Goal: Communication & Community: Answer question/provide support

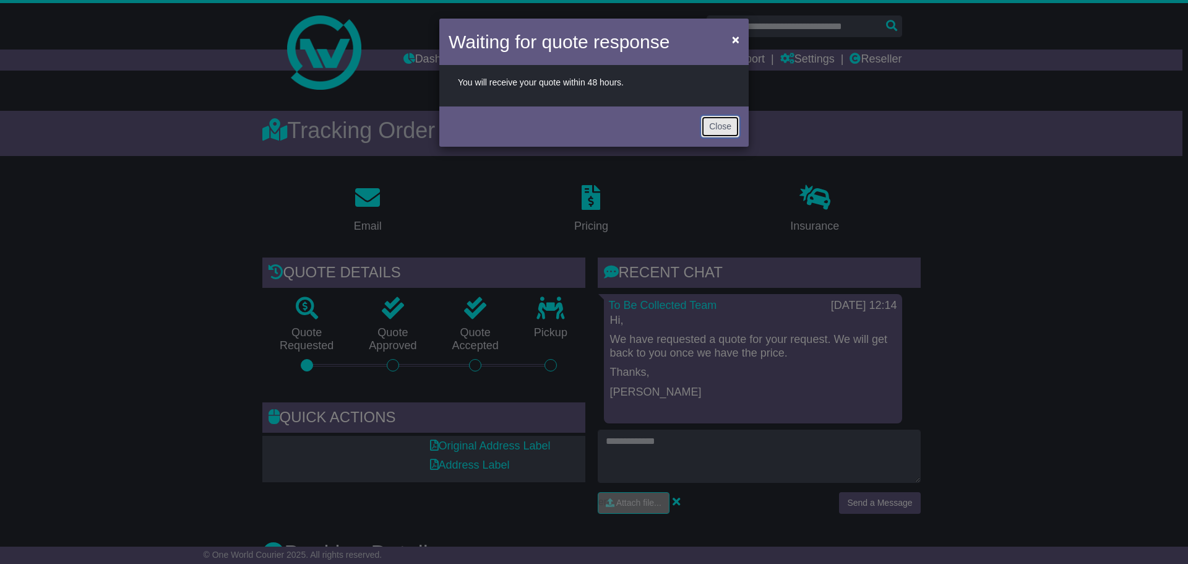
click at [706, 129] on button "Close" at bounding box center [720, 127] width 38 height 22
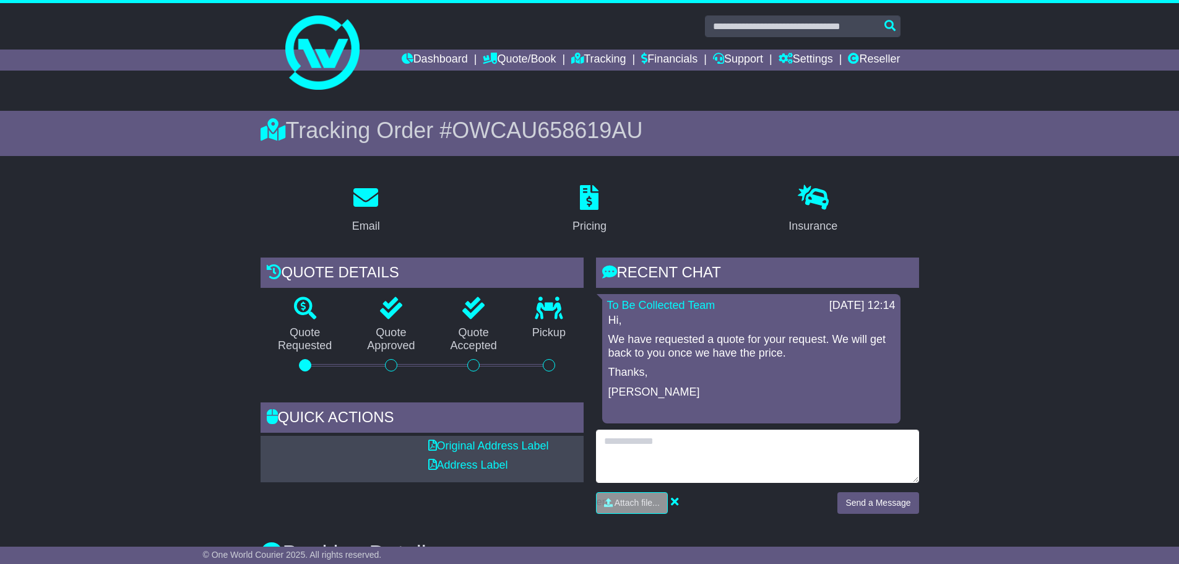
click at [660, 444] on textarea at bounding box center [757, 455] width 323 height 53
type textarea "*"
click at [768, 460] on textarea "**********" at bounding box center [757, 455] width 323 height 53
type textarea "**********"
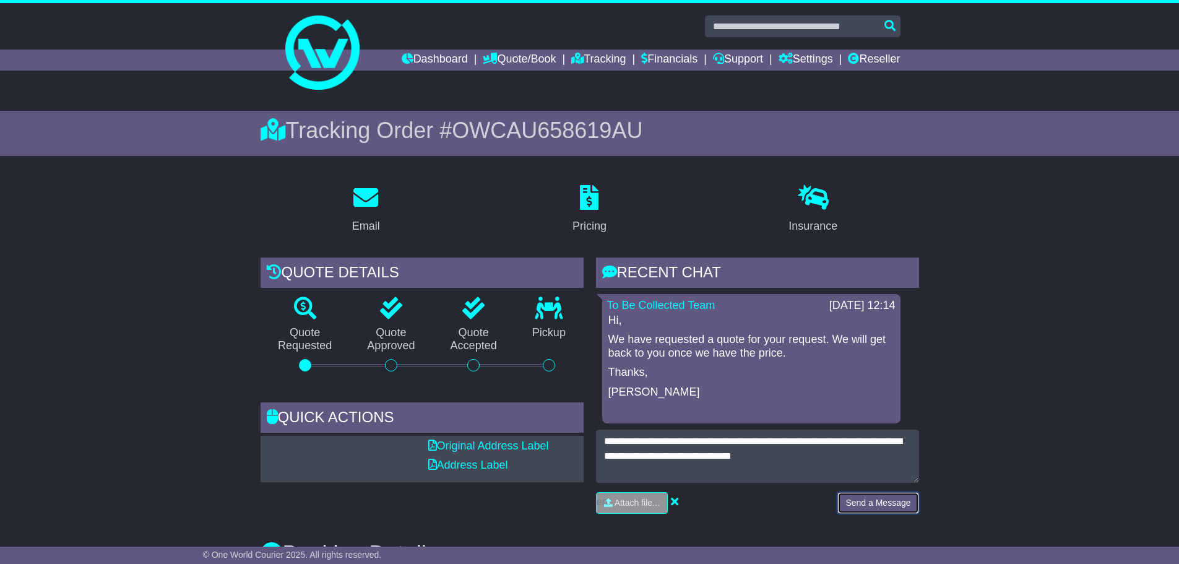
click at [849, 502] on button "Send a Message" at bounding box center [877, 503] width 81 height 22
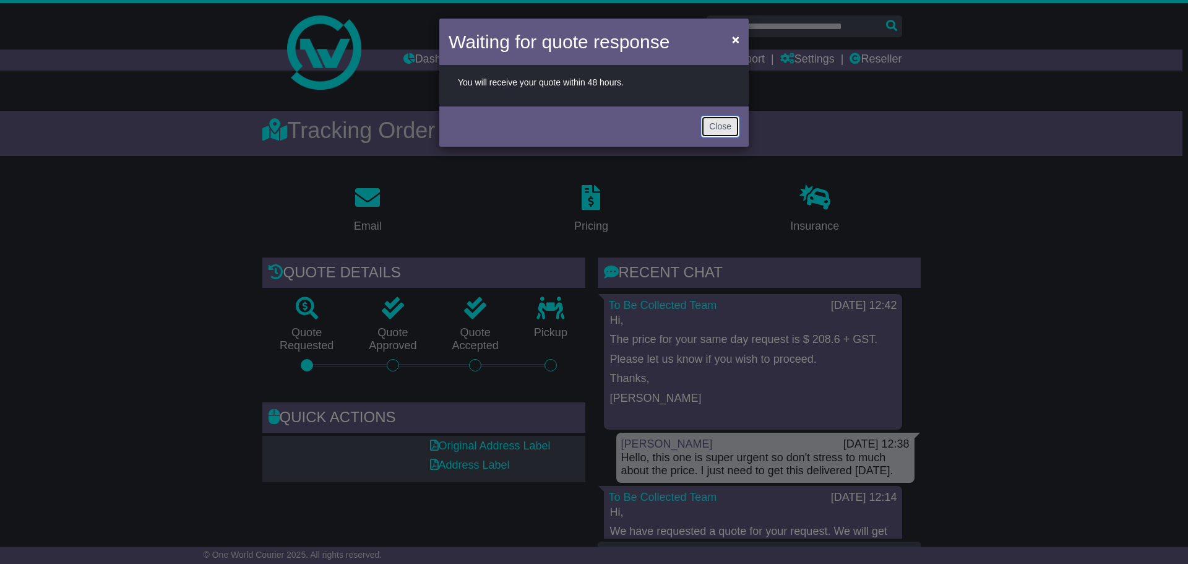
click at [718, 129] on button "Close" at bounding box center [720, 127] width 38 height 22
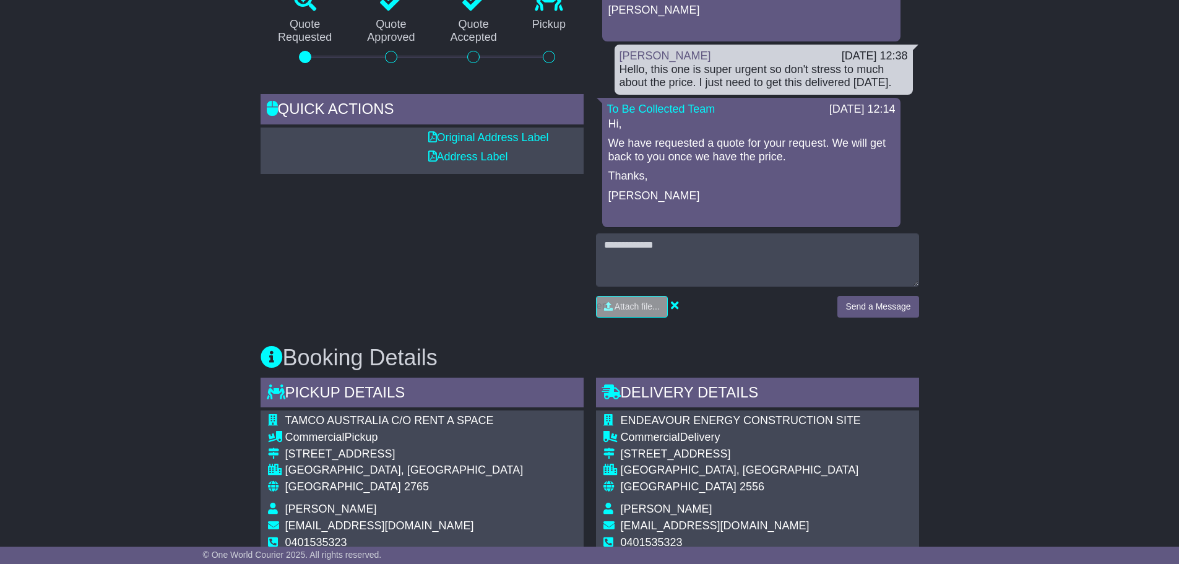
scroll to position [309, 0]
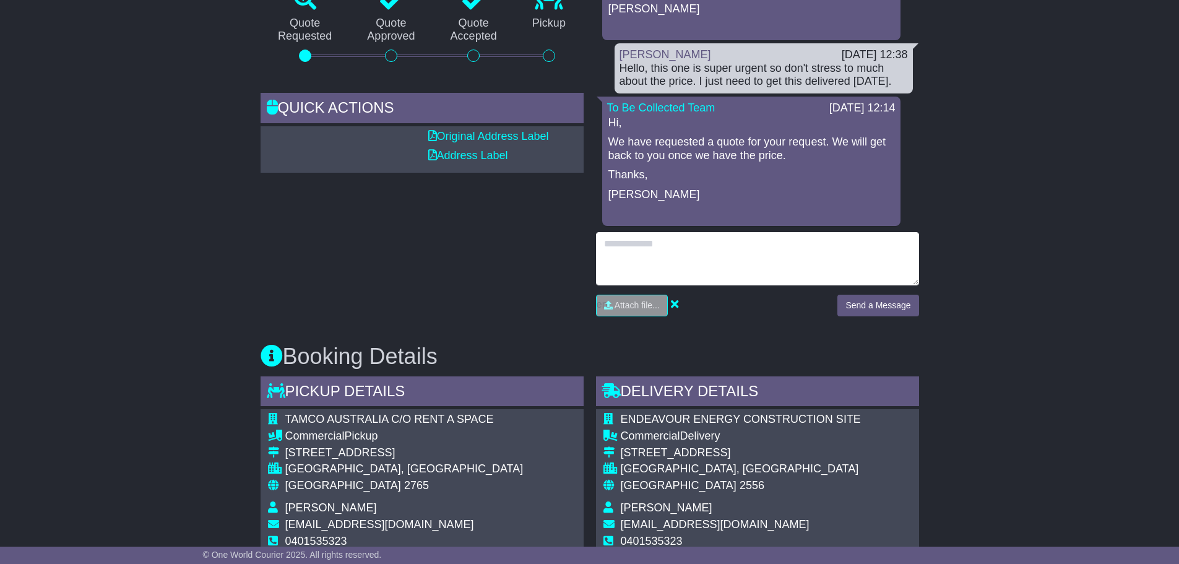
click at [710, 249] on textarea at bounding box center [757, 258] width 323 height 53
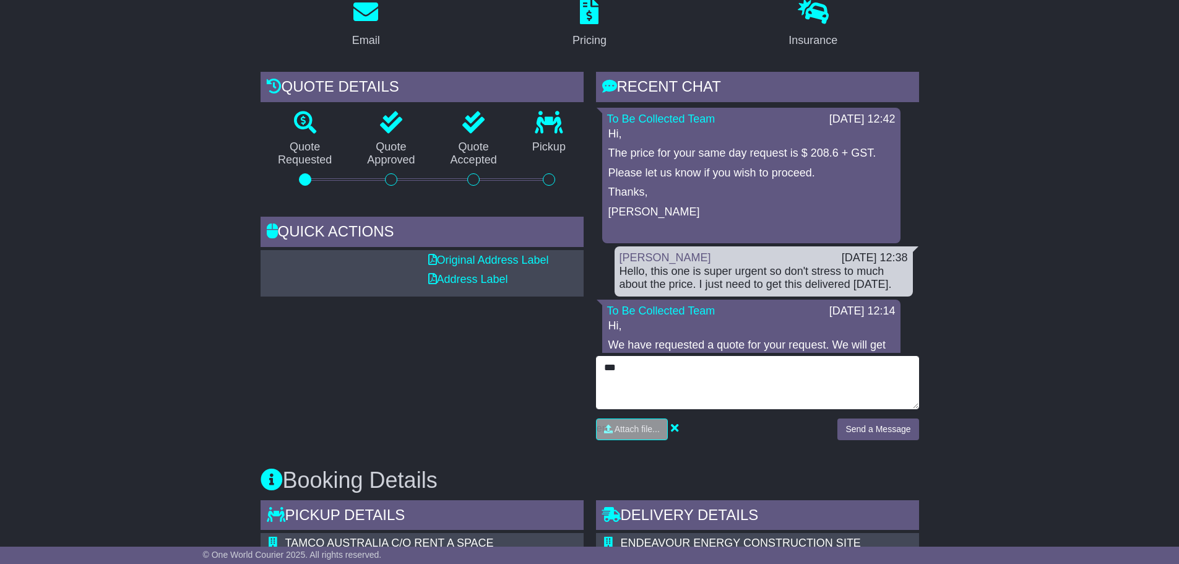
scroll to position [0, 0]
drag, startPoint x: 629, startPoint y: 374, endPoint x: 589, endPoint y: 364, distance: 41.4
click at [590, 364] on div "RECENT CHAT Loading... No messages To Be Collected Team 14 Oct 2025 12:42 Hi, T…" at bounding box center [757, 260] width 335 height 377
type textarea "**********"
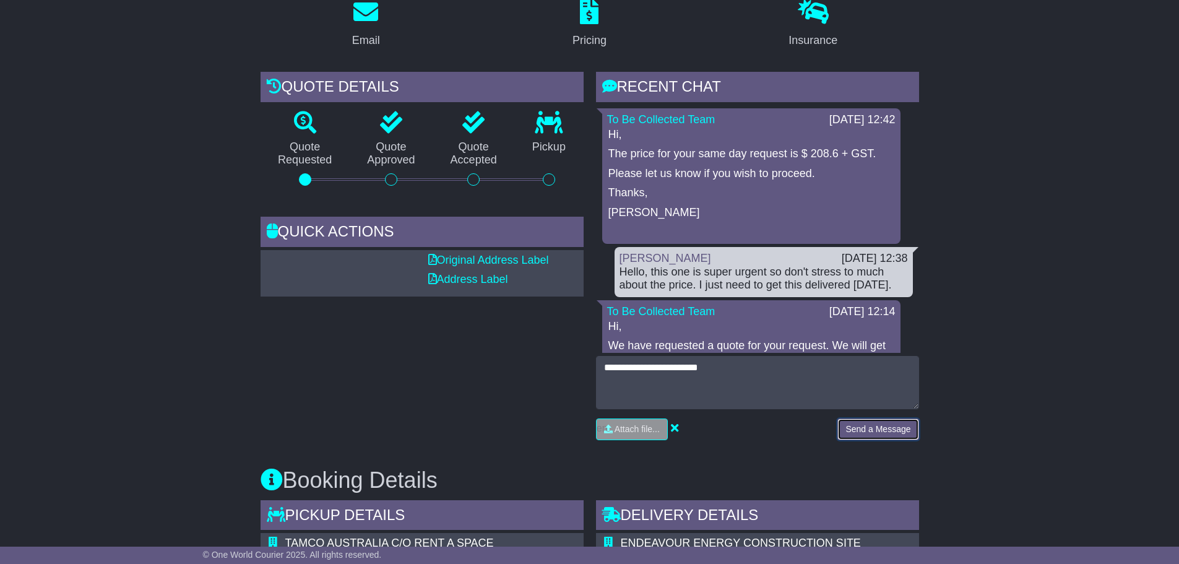
click at [862, 439] on button "Send a Message" at bounding box center [877, 429] width 81 height 22
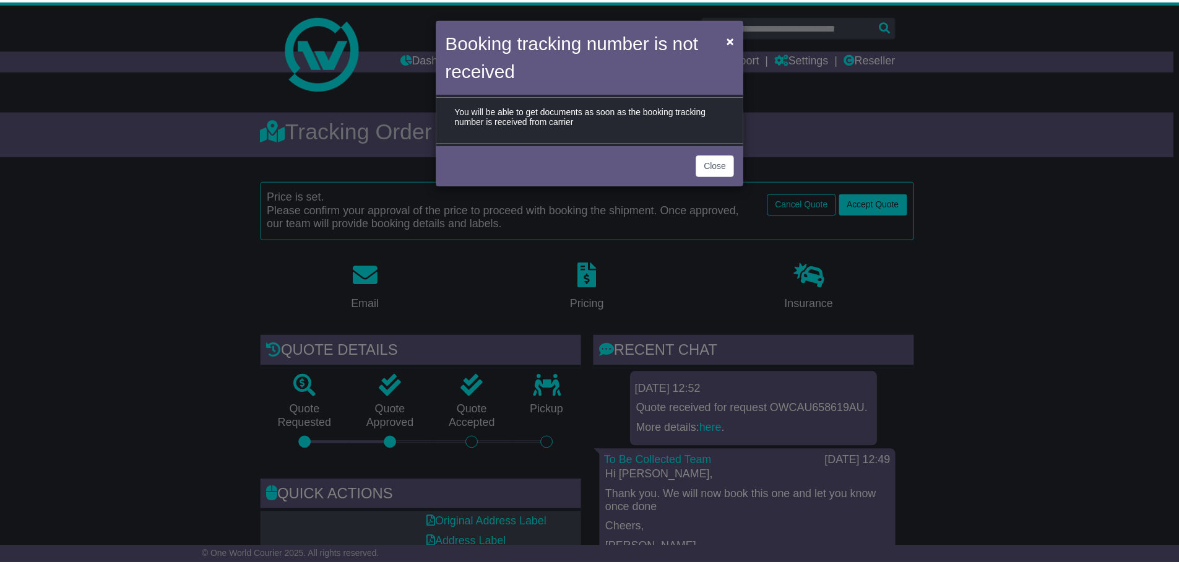
scroll to position [263, 0]
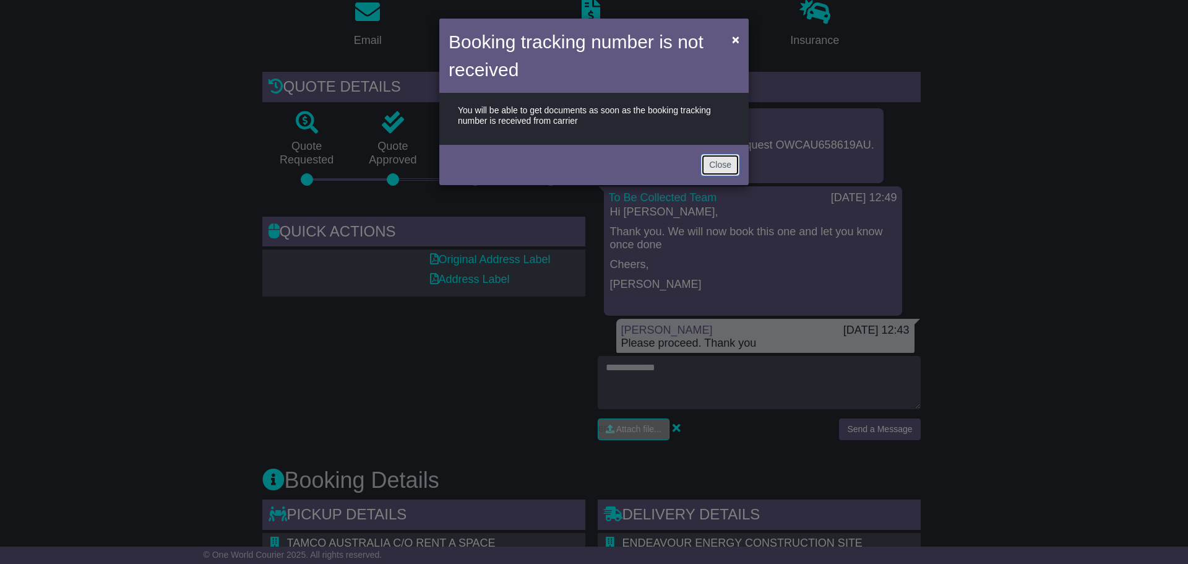
click at [716, 162] on button "Close" at bounding box center [720, 165] width 38 height 22
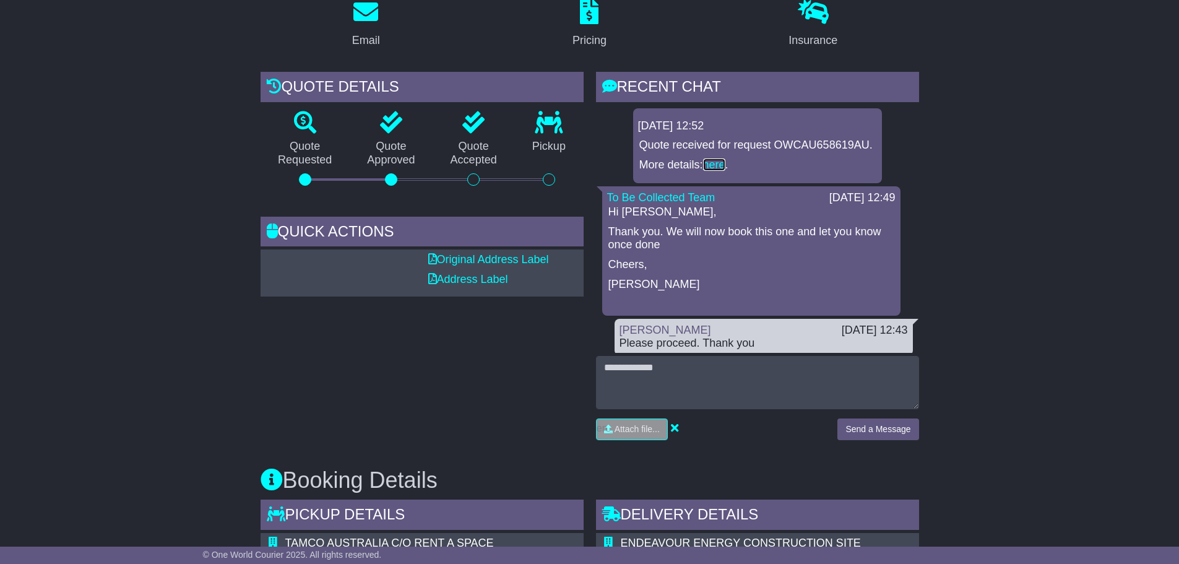
click at [723, 171] on link "here" at bounding box center [714, 164] width 22 height 12
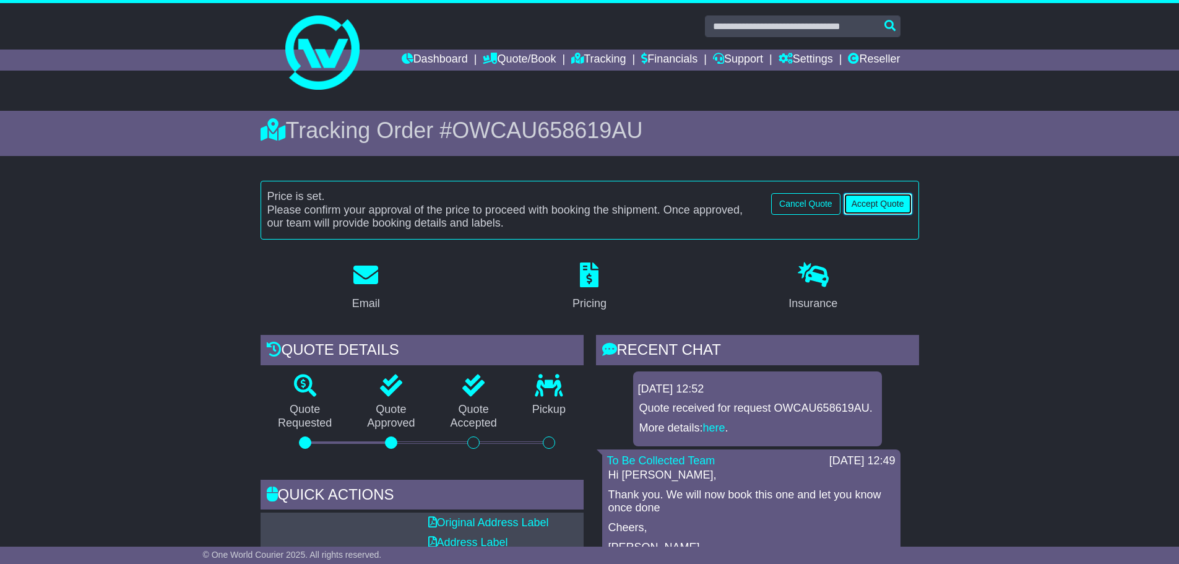
click at [862, 204] on button "Accept Quote" at bounding box center [877, 204] width 69 height 22
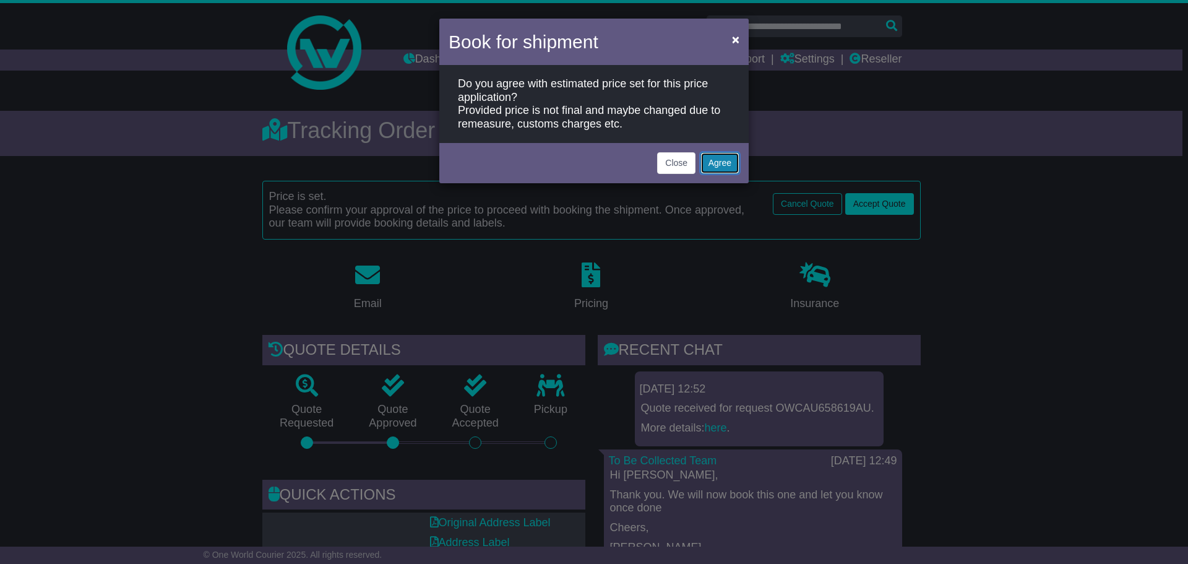
click at [725, 163] on button "Agree" at bounding box center [719, 163] width 39 height 22
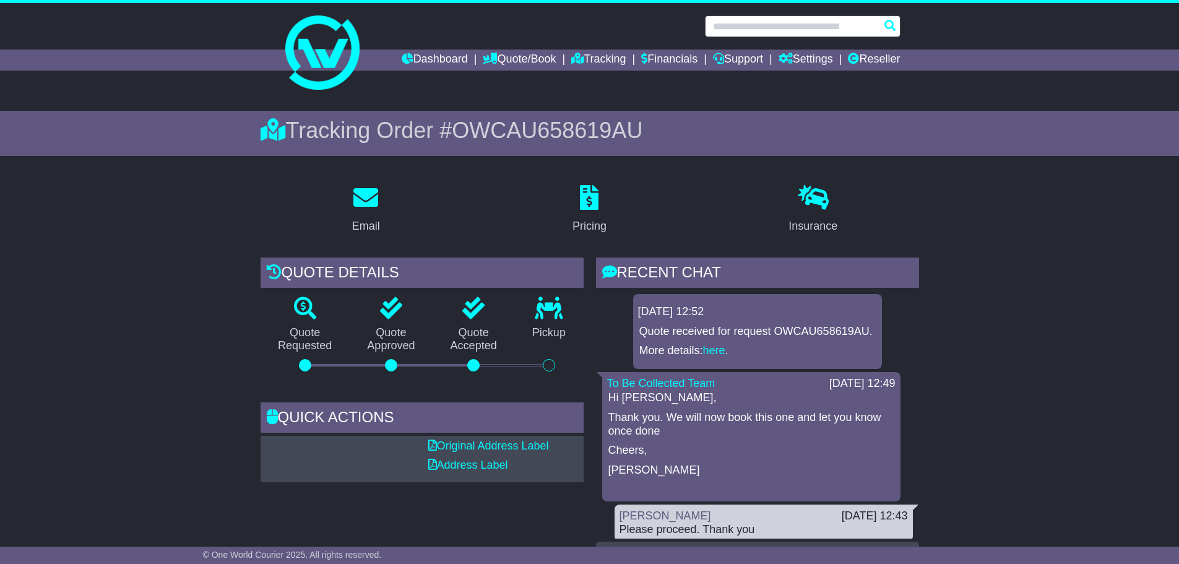
click at [744, 25] on input "text" at bounding box center [802, 26] width 195 height 22
paste input "**********"
type input "**********"
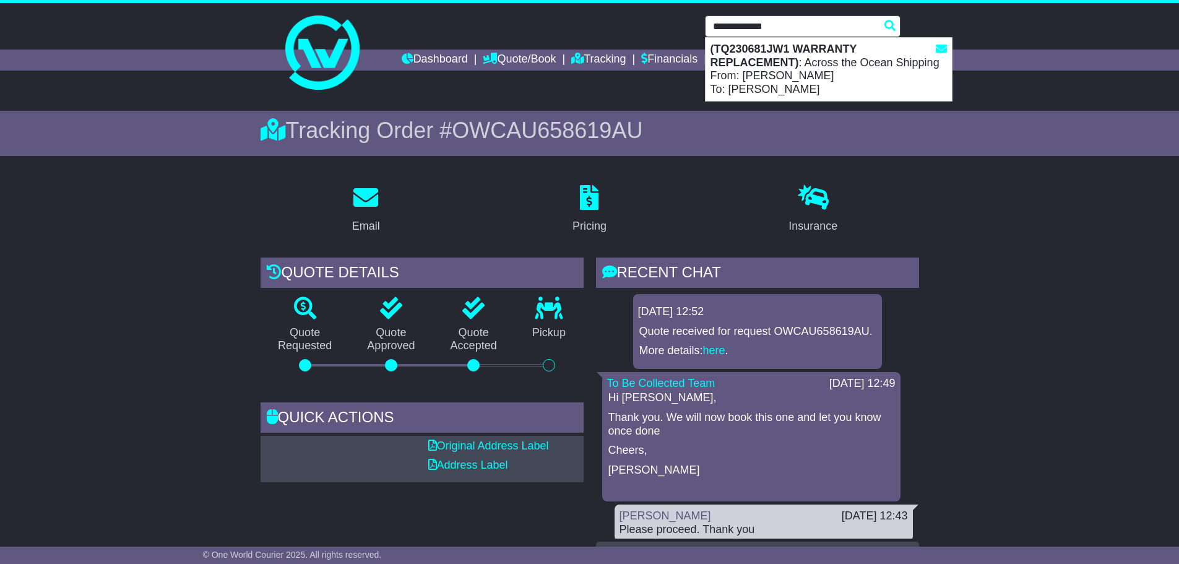
click at [744, 64] on strong "(TQ230681JW1 WARRANTY REPLACEMENT)" at bounding box center [783, 56] width 147 height 26
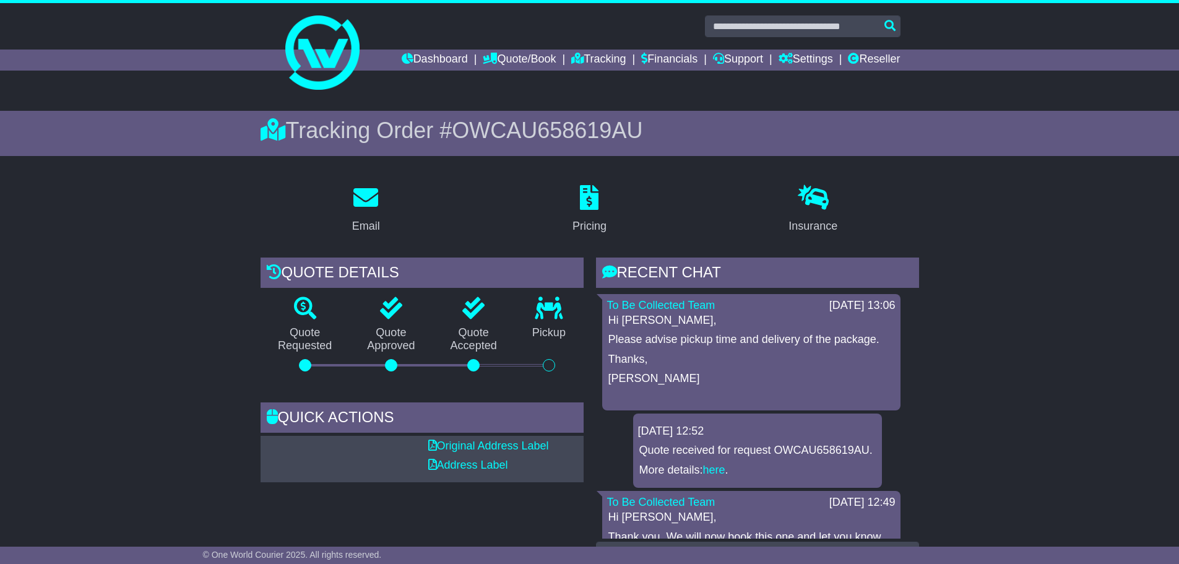
scroll to position [62, 0]
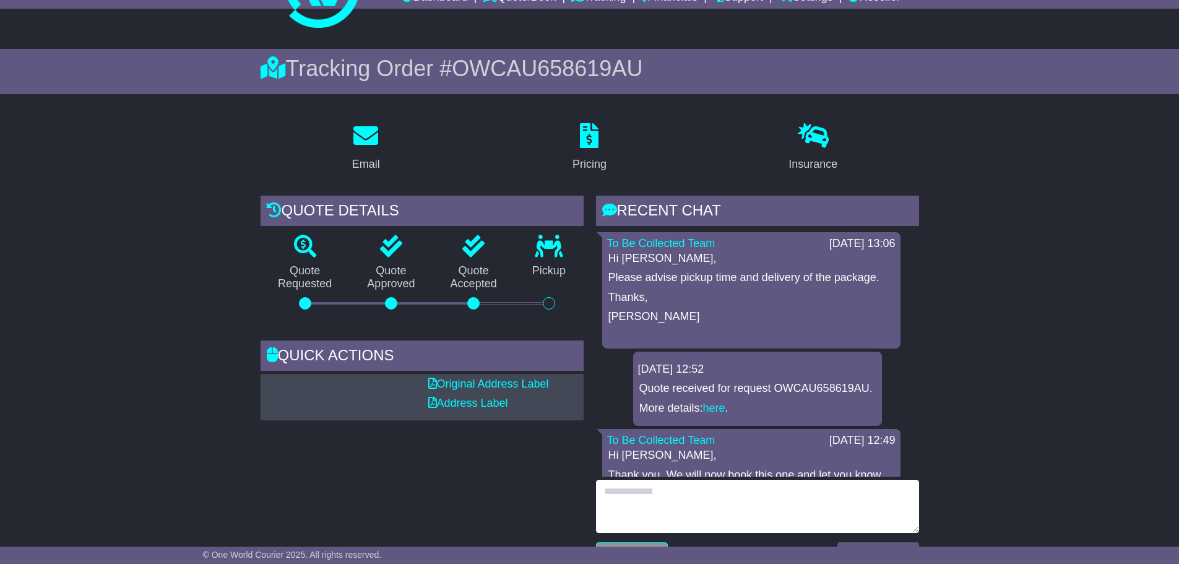
click at [643, 496] on textarea at bounding box center [757, 505] width 323 height 53
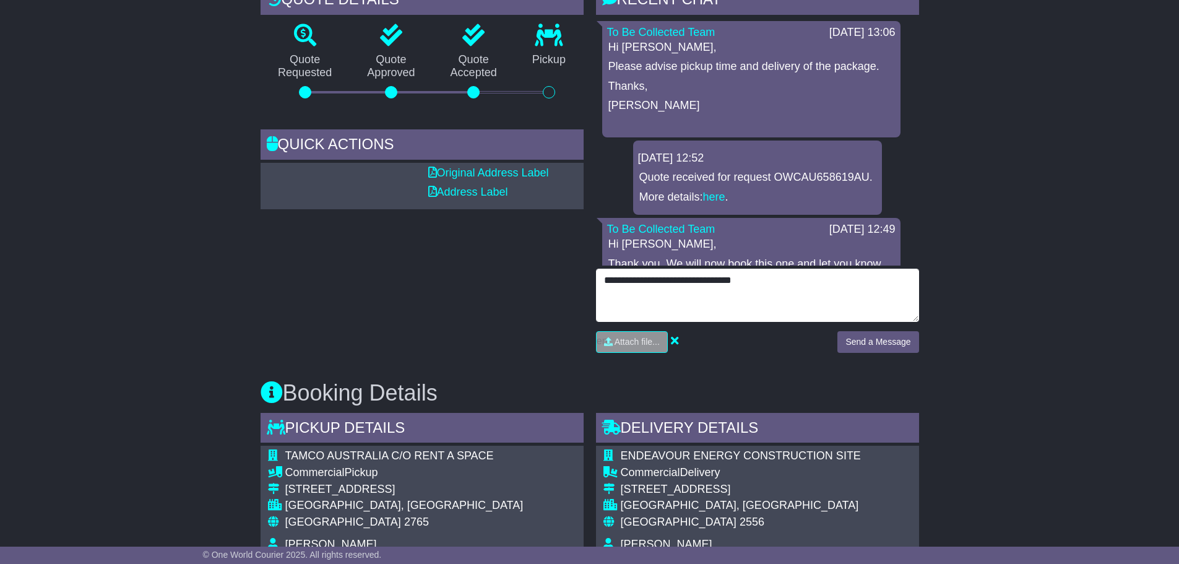
scroll to position [309, 0]
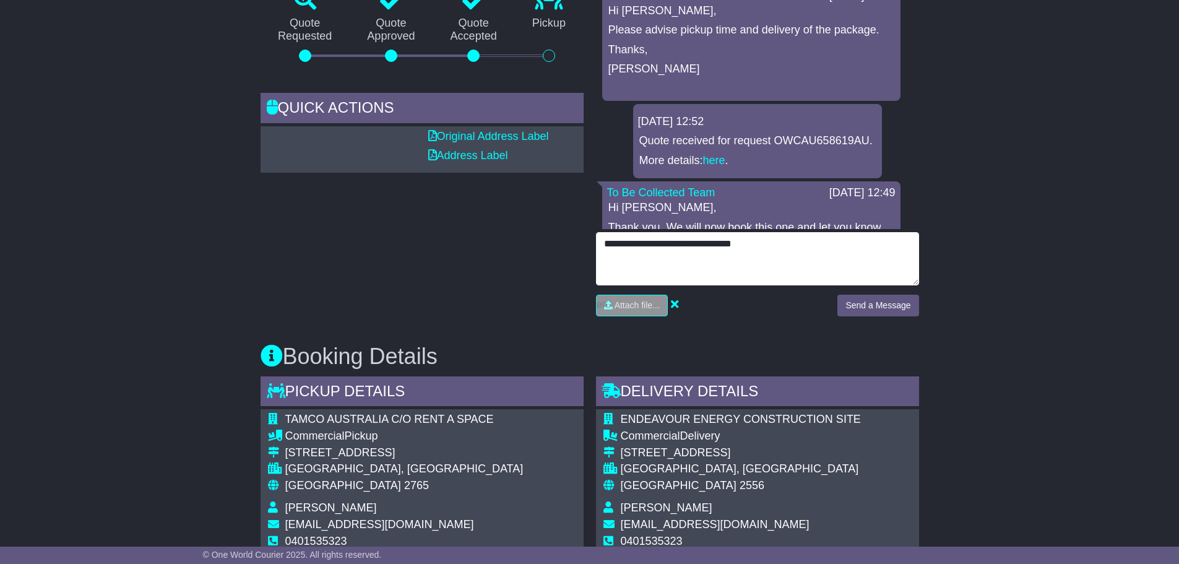
type textarea "**********"
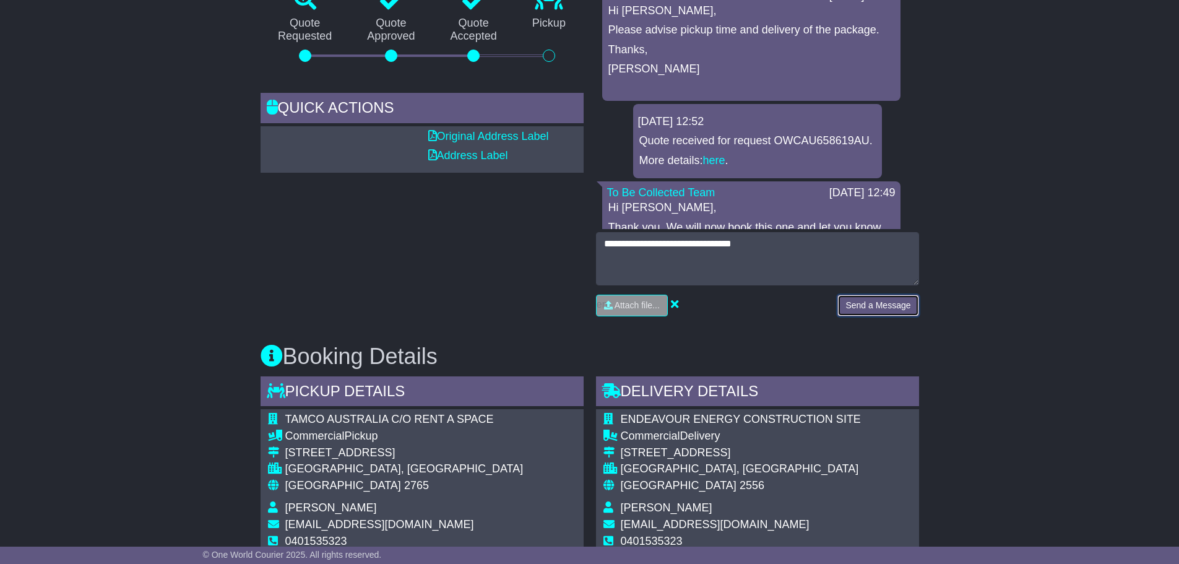
click at [876, 298] on button "Send a Message" at bounding box center [877, 305] width 81 height 22
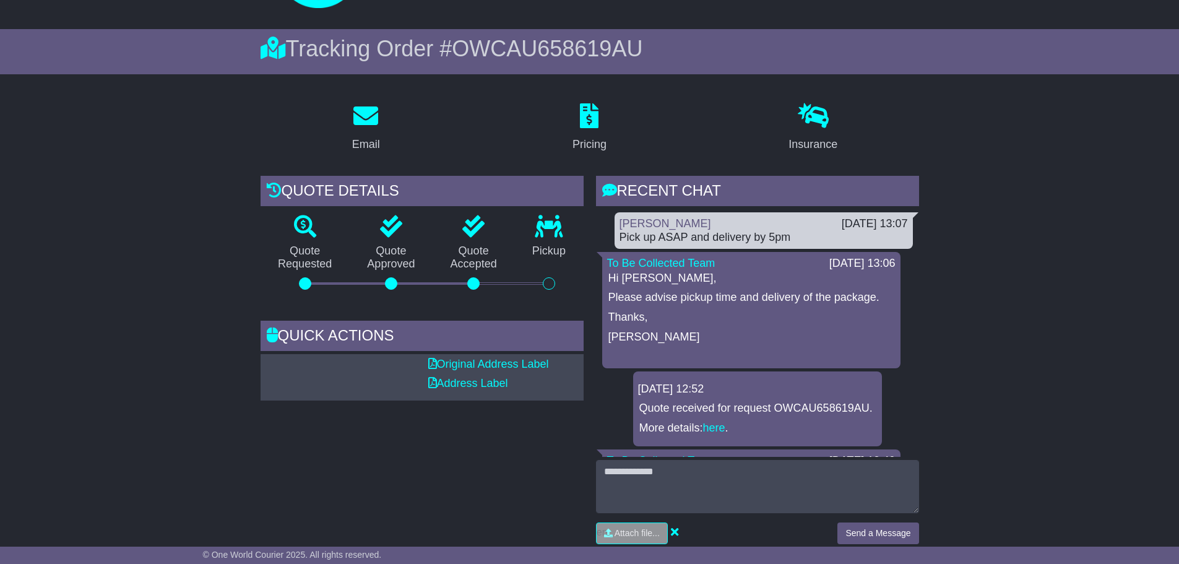
scroll to position [0, 0]
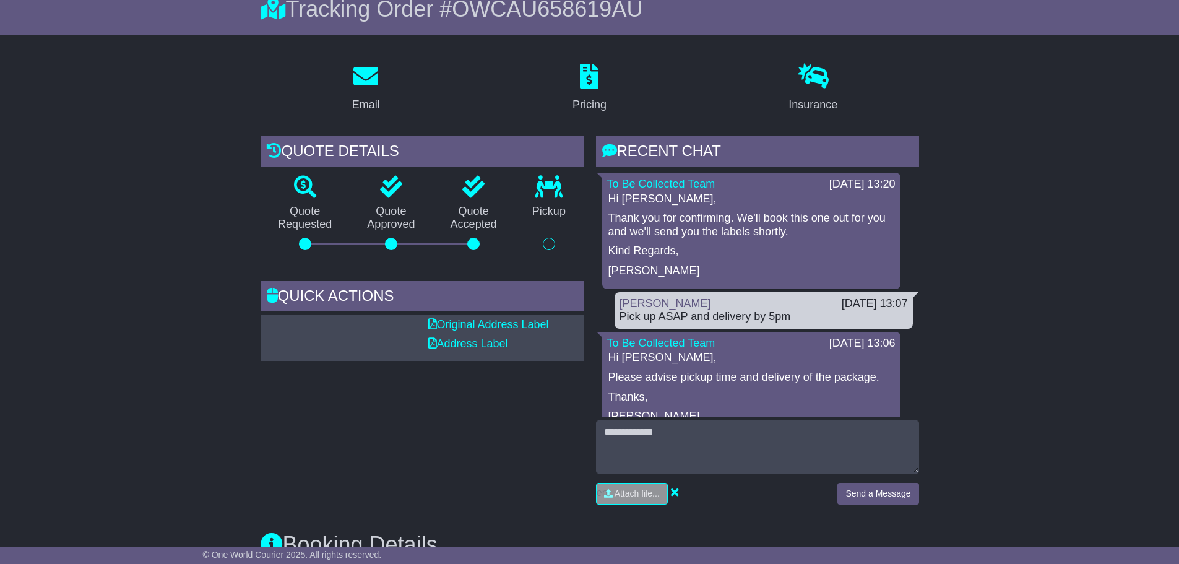
scroll to position [124, 0]
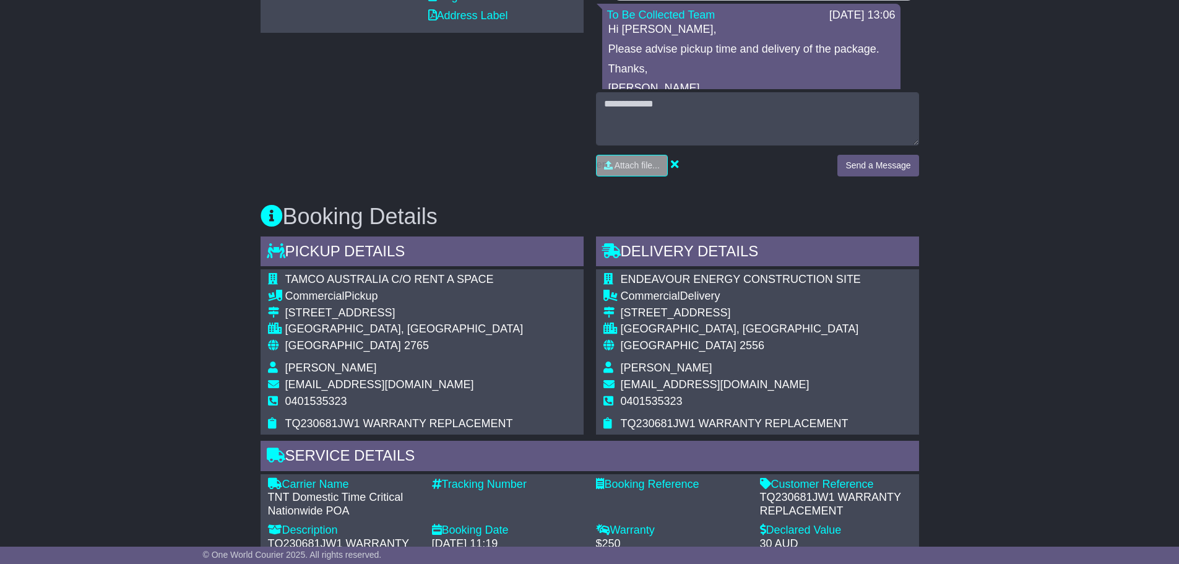
scroll to position [557, 0]
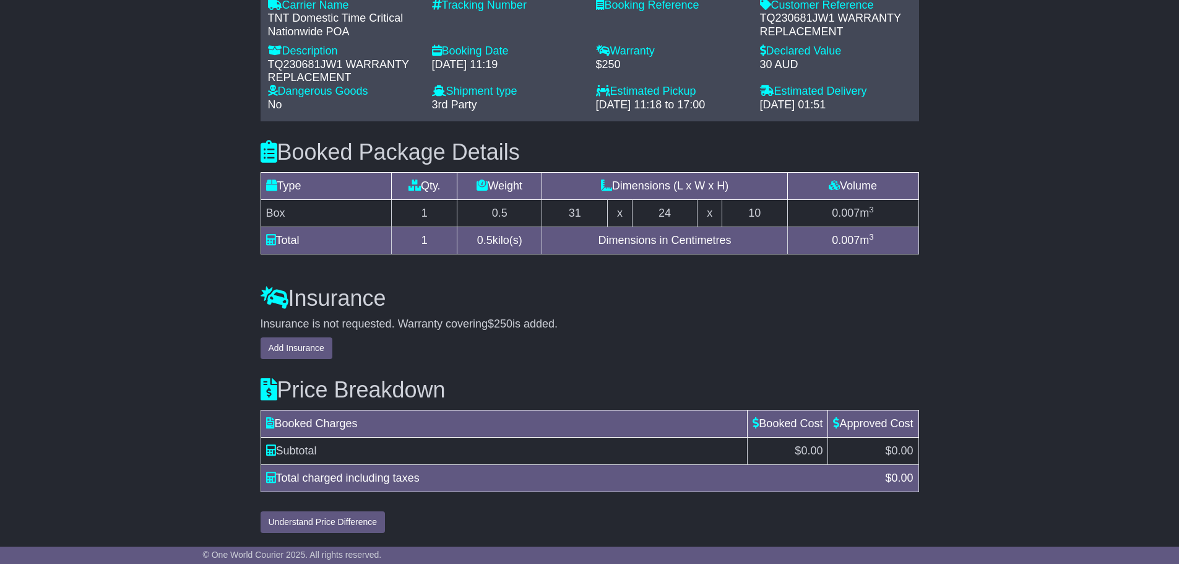
scroll to position [619, 0]
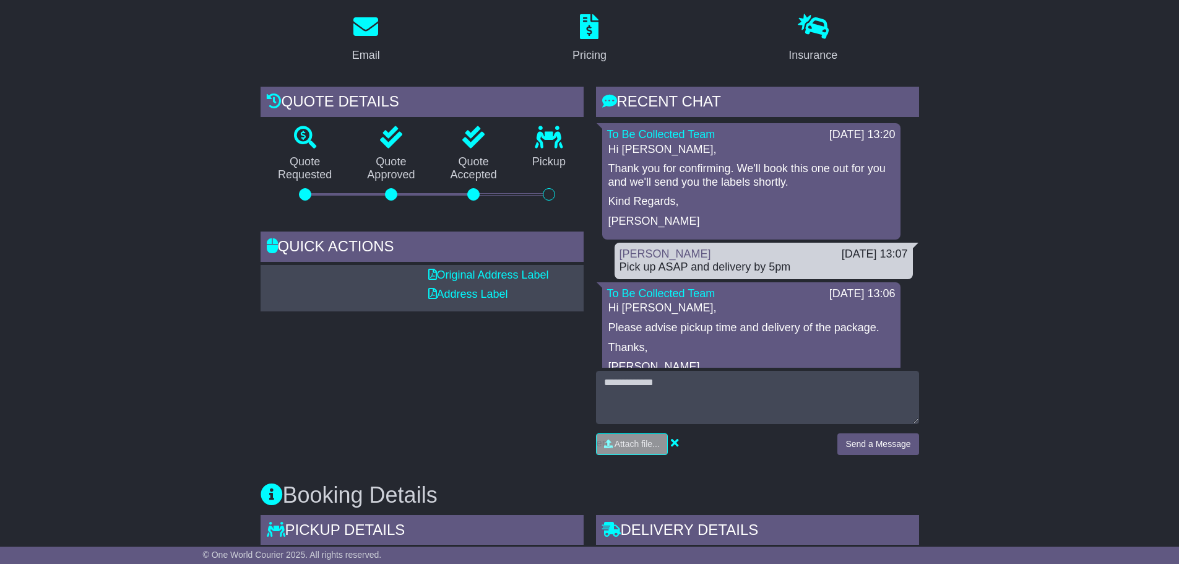
scroll to position [619, 0]
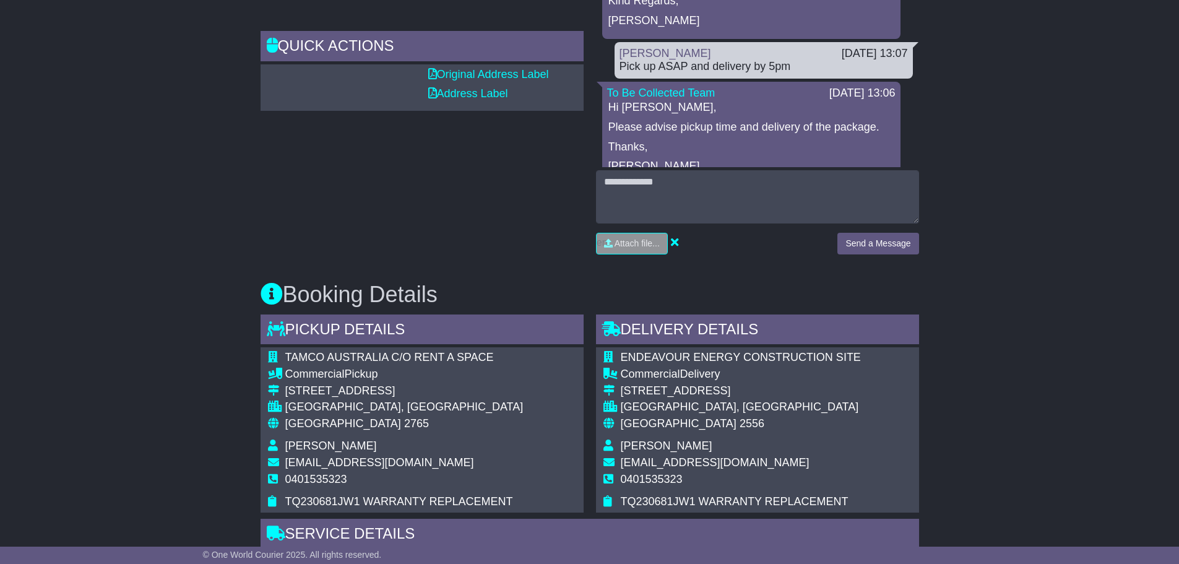
scroll to position [62, 0]
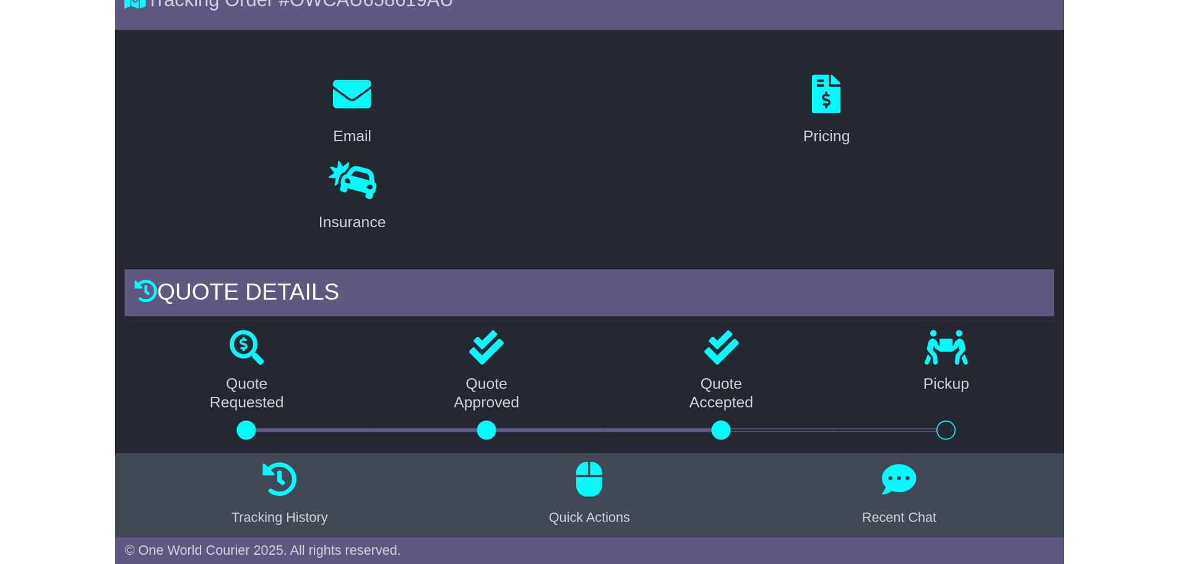
scroll to position [103, 0]
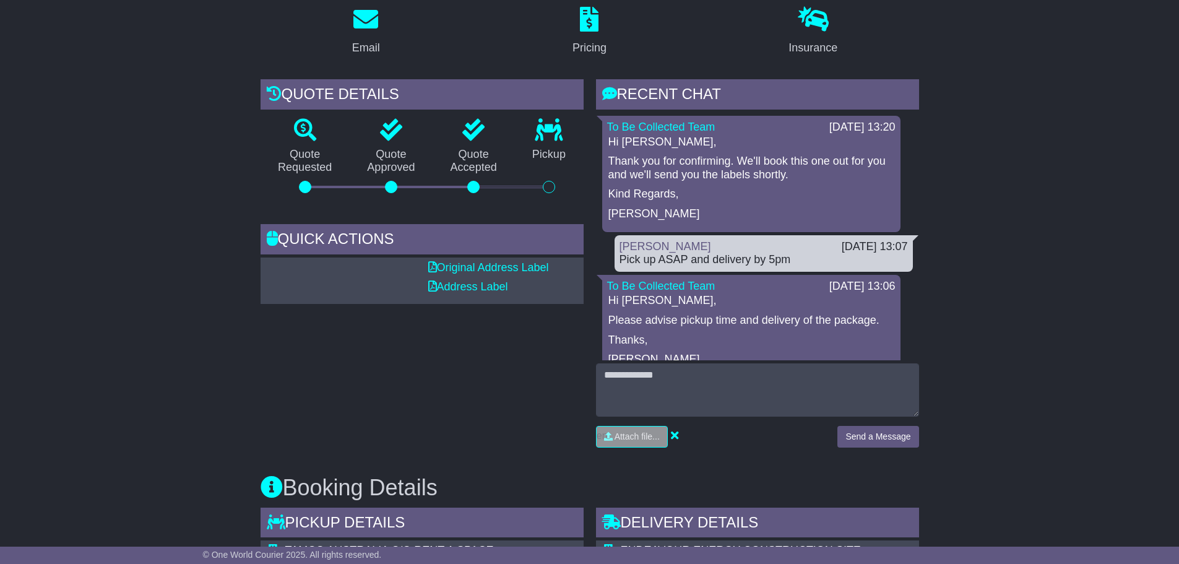
scroll to position [350, 0]
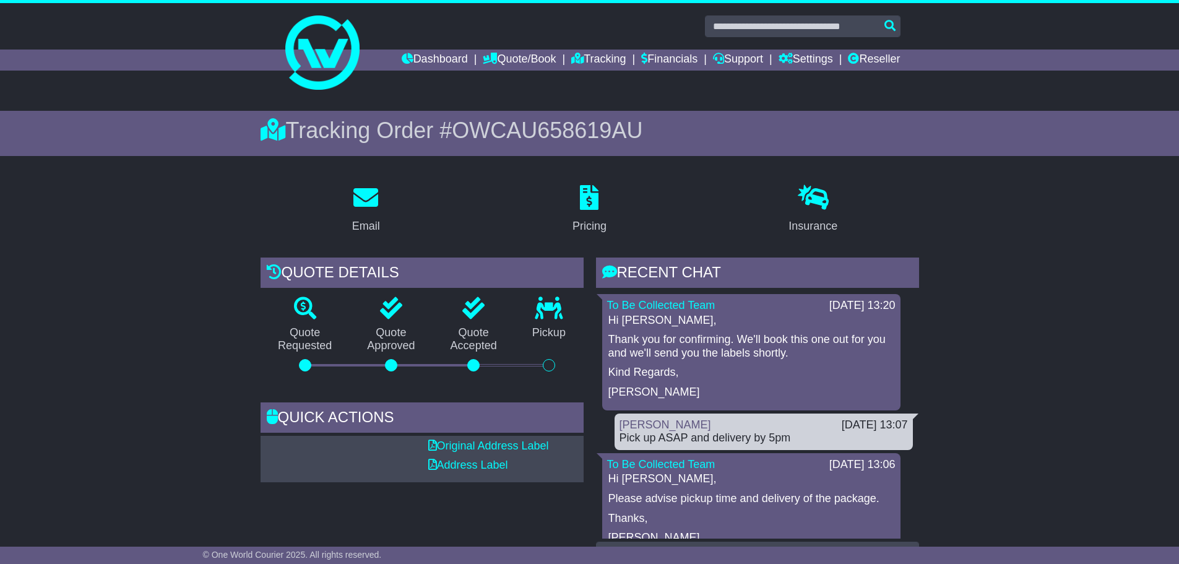
scroll to position [337, 0]
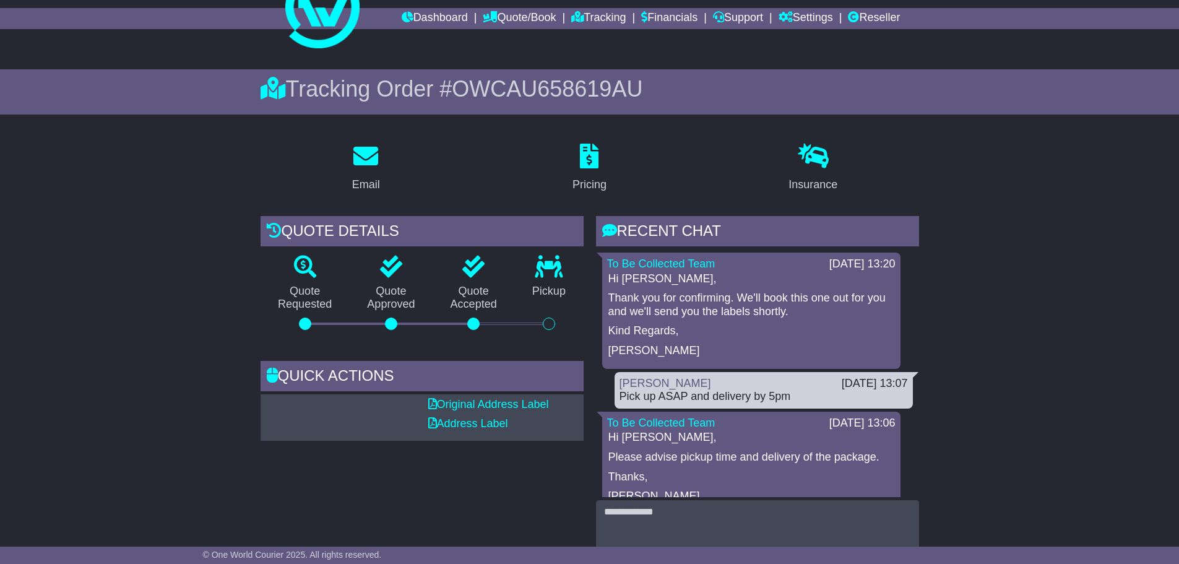
scroll to position [62, 0]
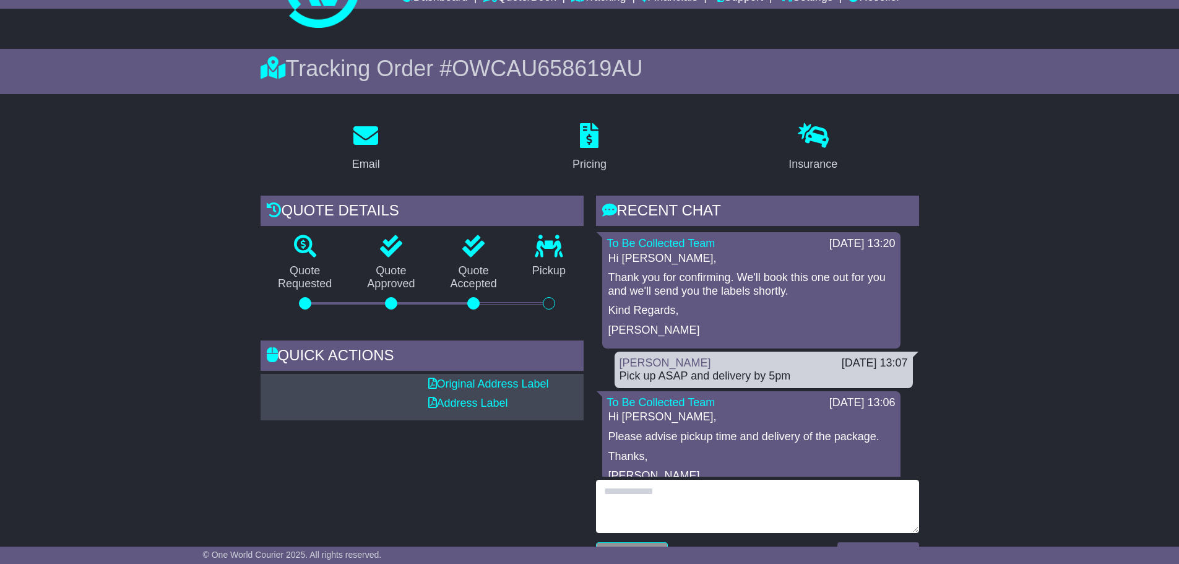
click at [637, 489] on textarea at bounding box center [757, 505] width 323 height 53
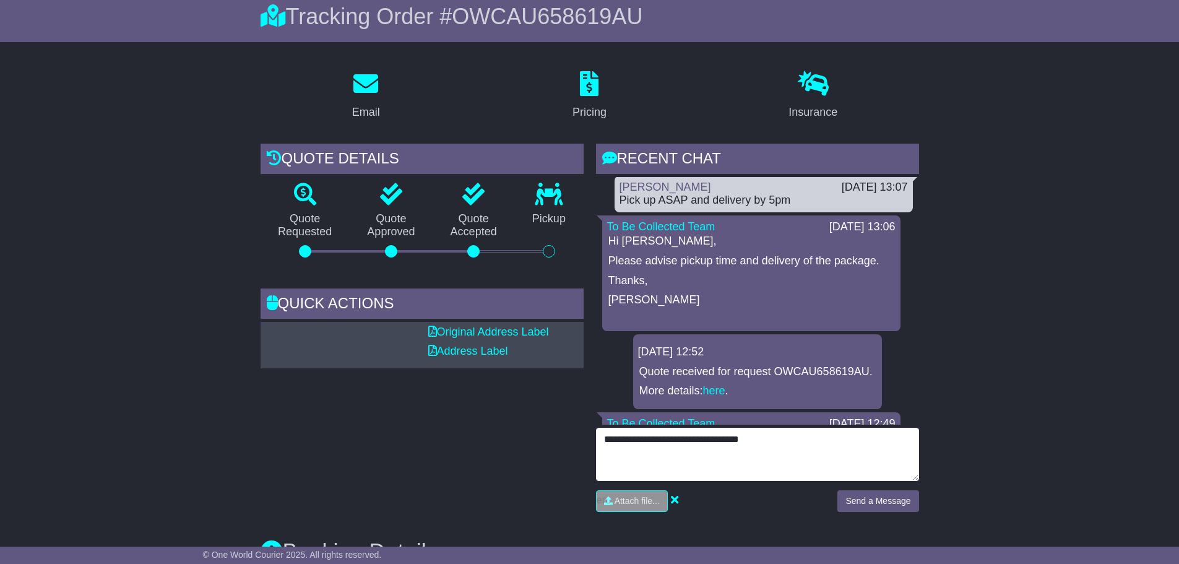
scroll to position [186, 0]
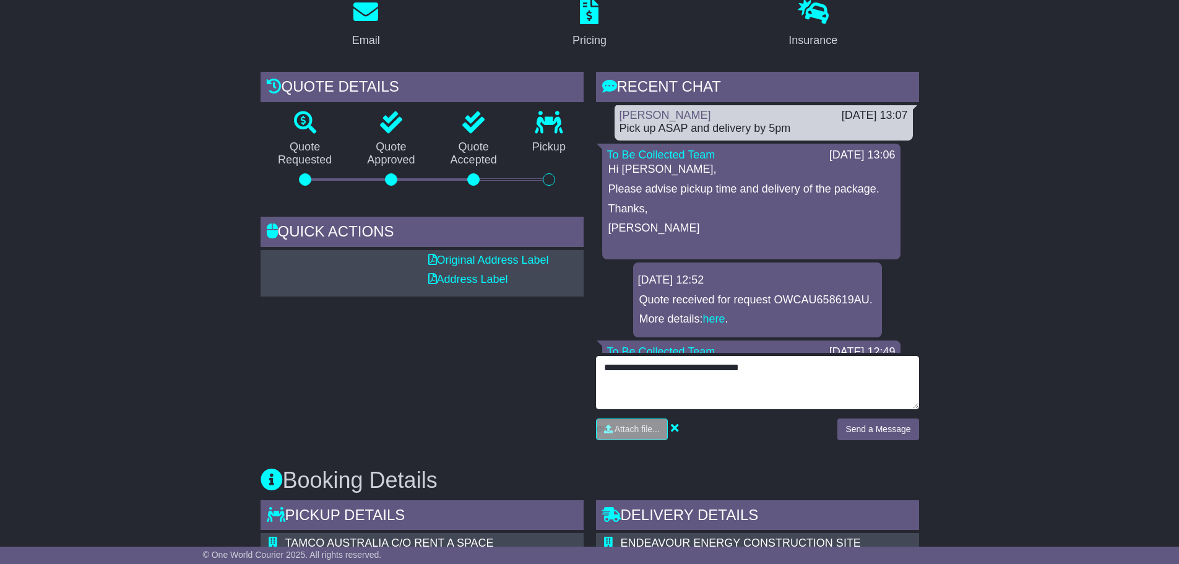
type textarea "**********"
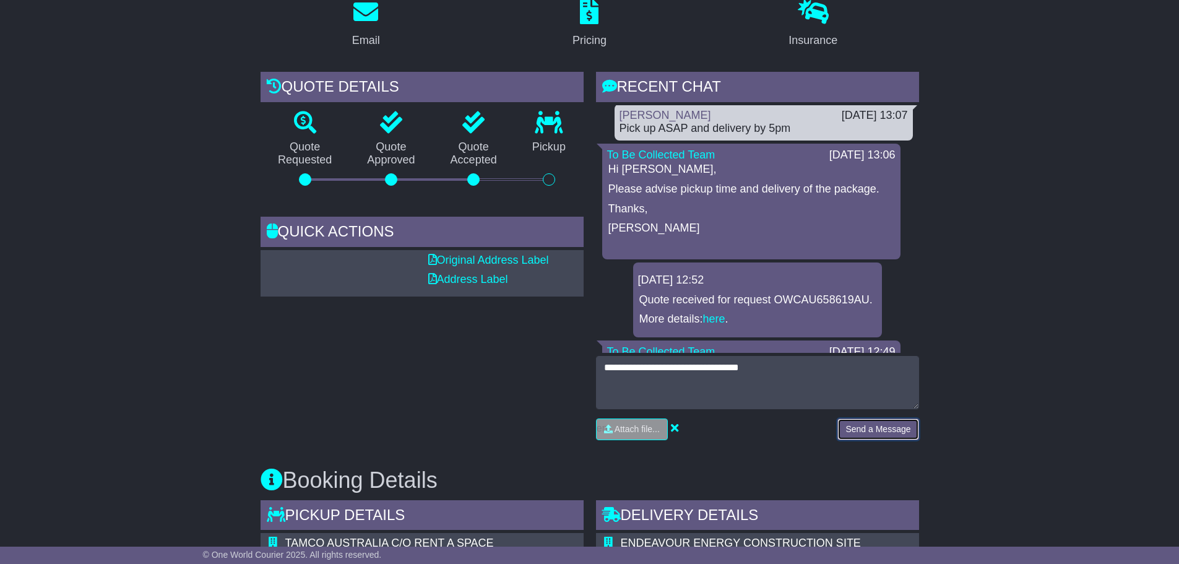
click at [873, 437] on button "Send a Message" at bounding box center [877, 429] width 81 height 22
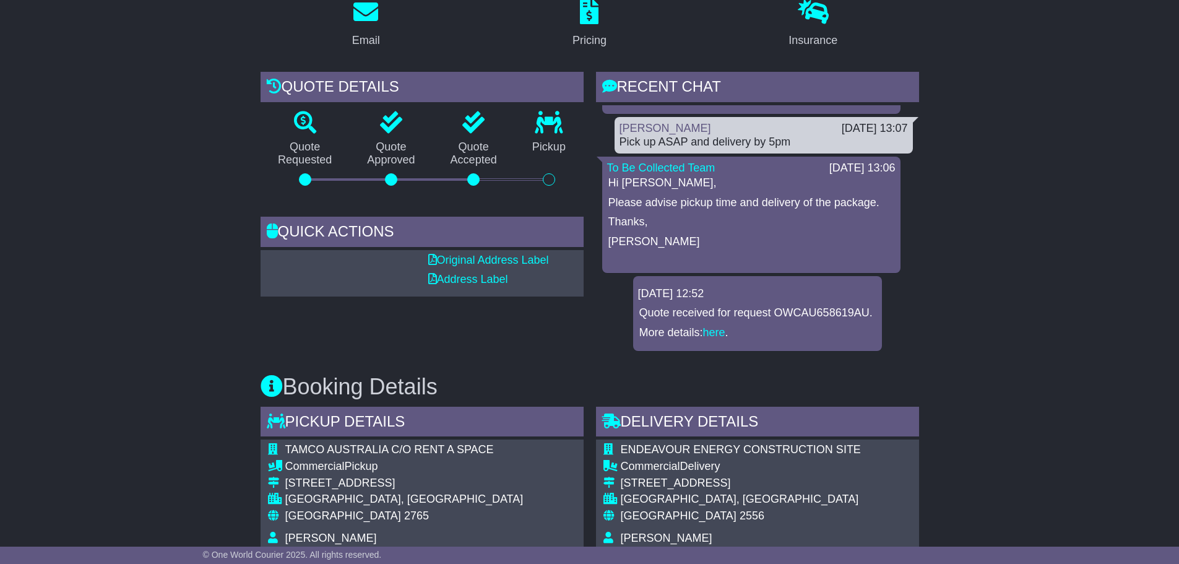
scroll to position [123, 0]
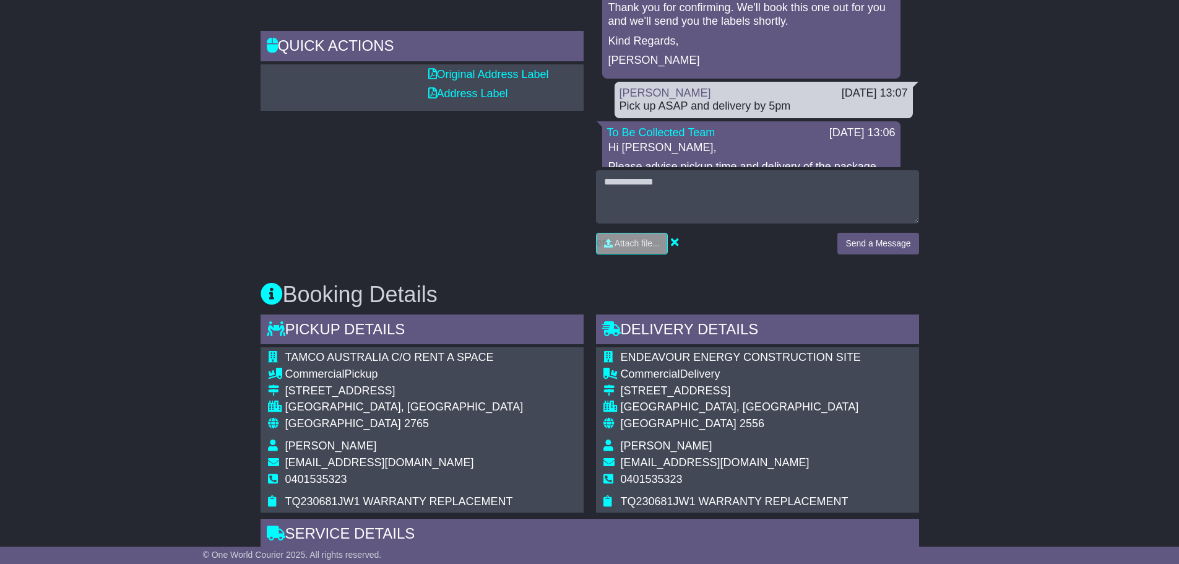
scroll to position [124, 0]
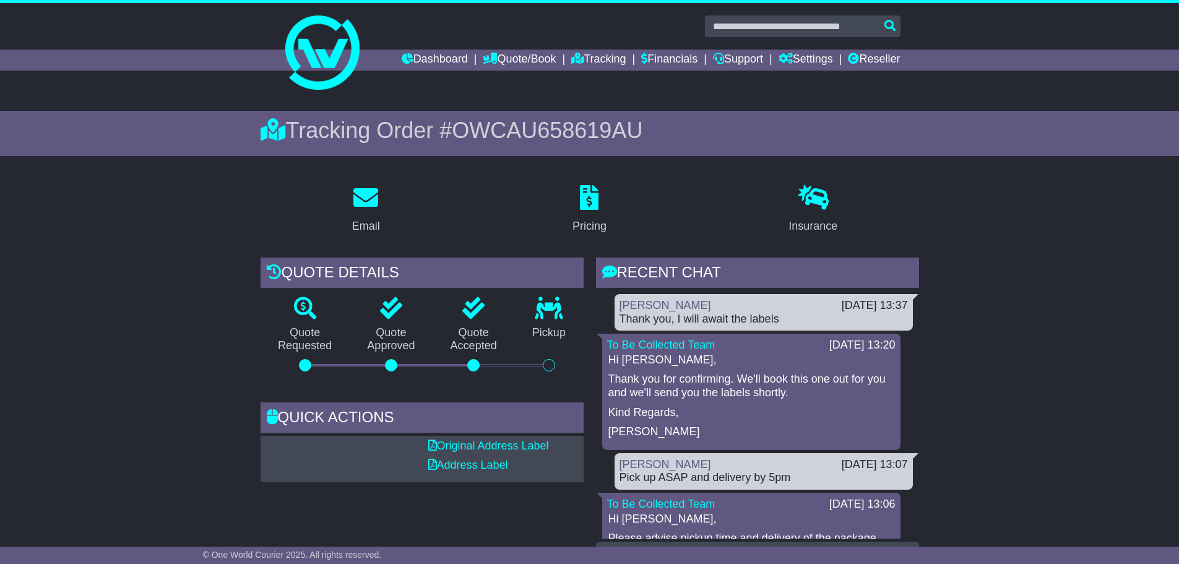
scroll to position [124, 0]
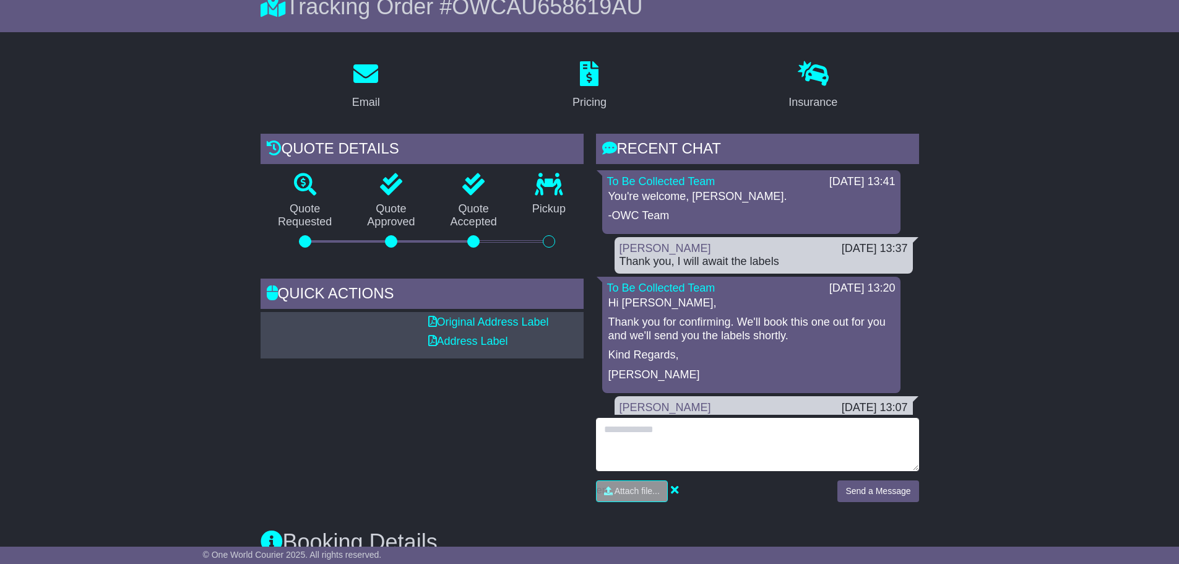
click at [644, 439] on textarea at bounding box center [757, 444] width 323 height 53
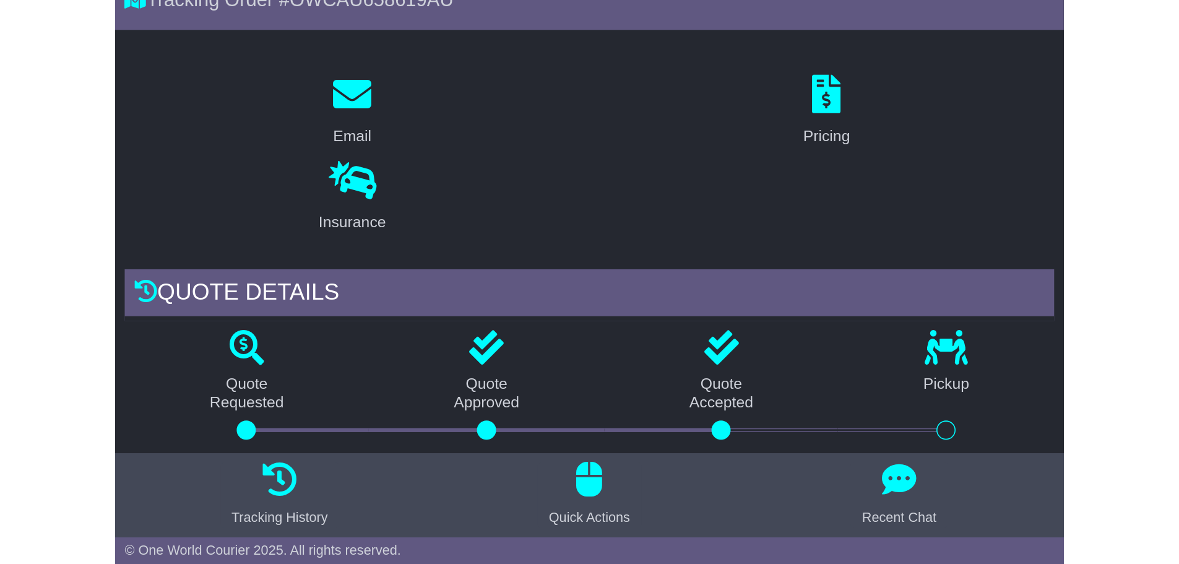
scroll to position [103, 0]
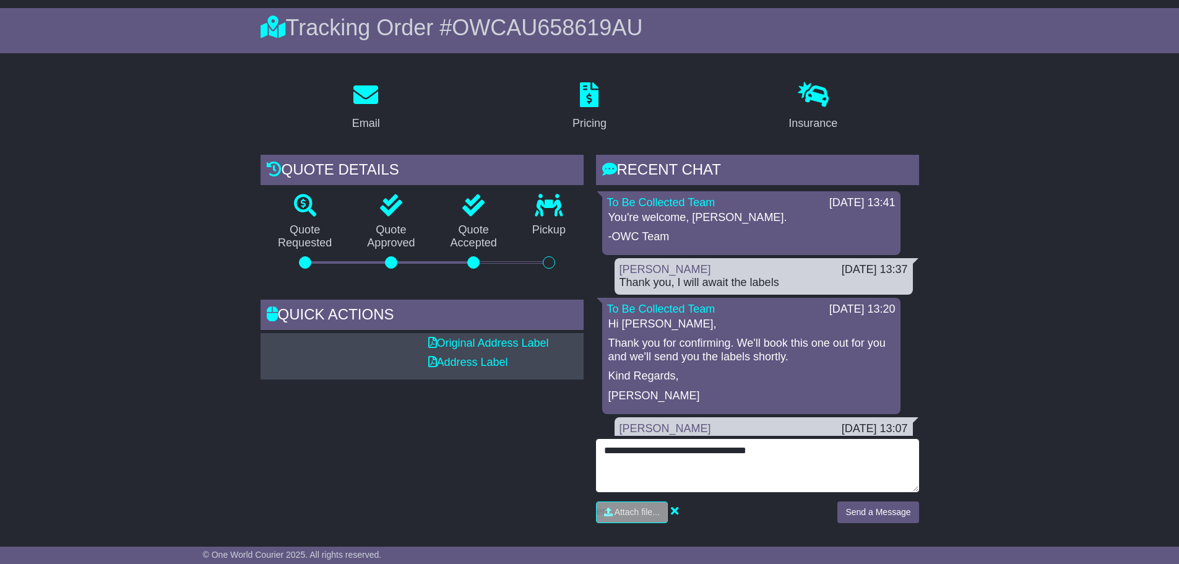
type textarea "**********"
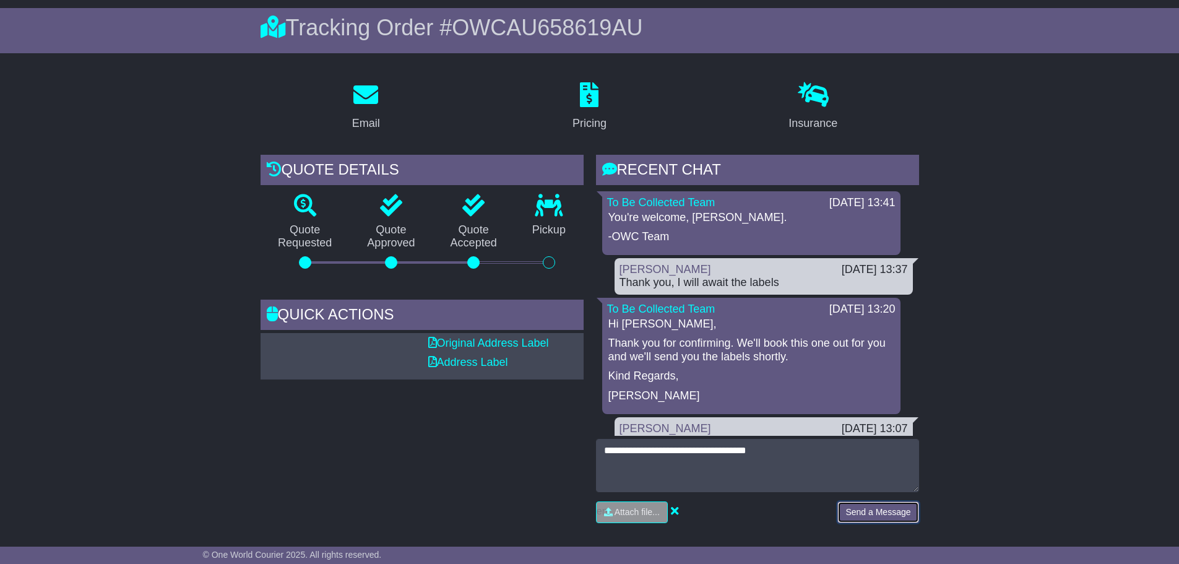
click at [870, 513] on button "Send a Message" at bounding box center [877, 512] width 81 height 22
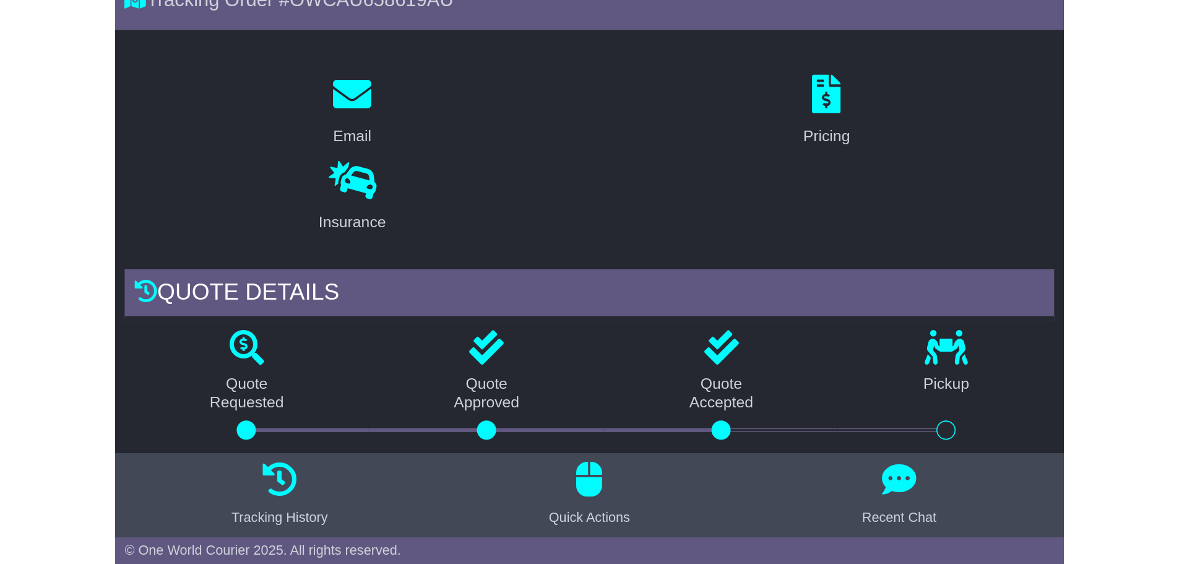
scroll to position [103, 0]
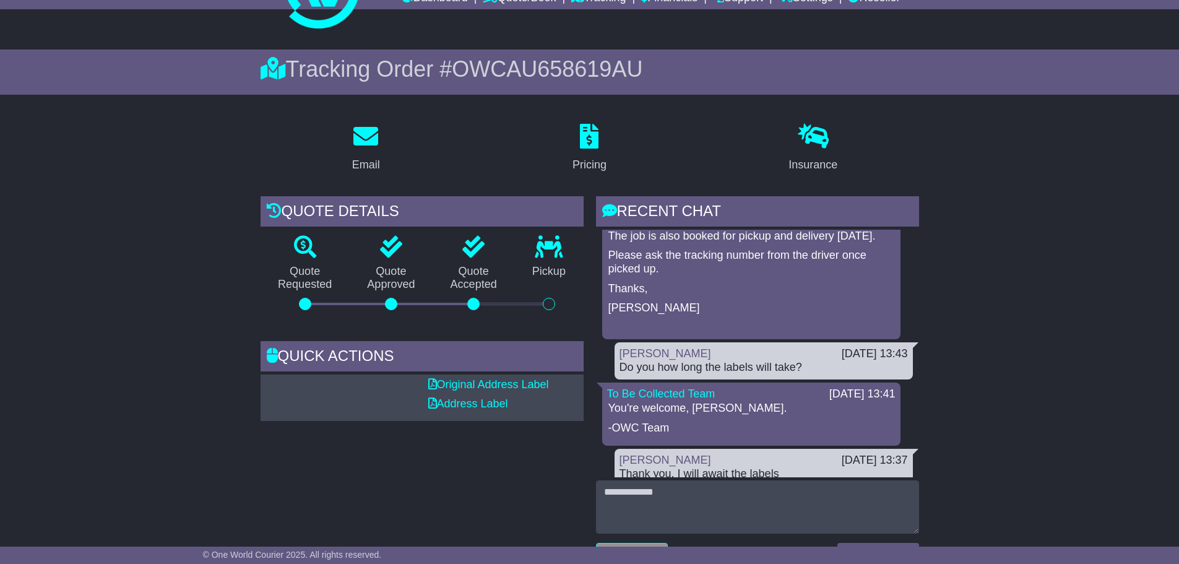
scroll to position [62, 0]
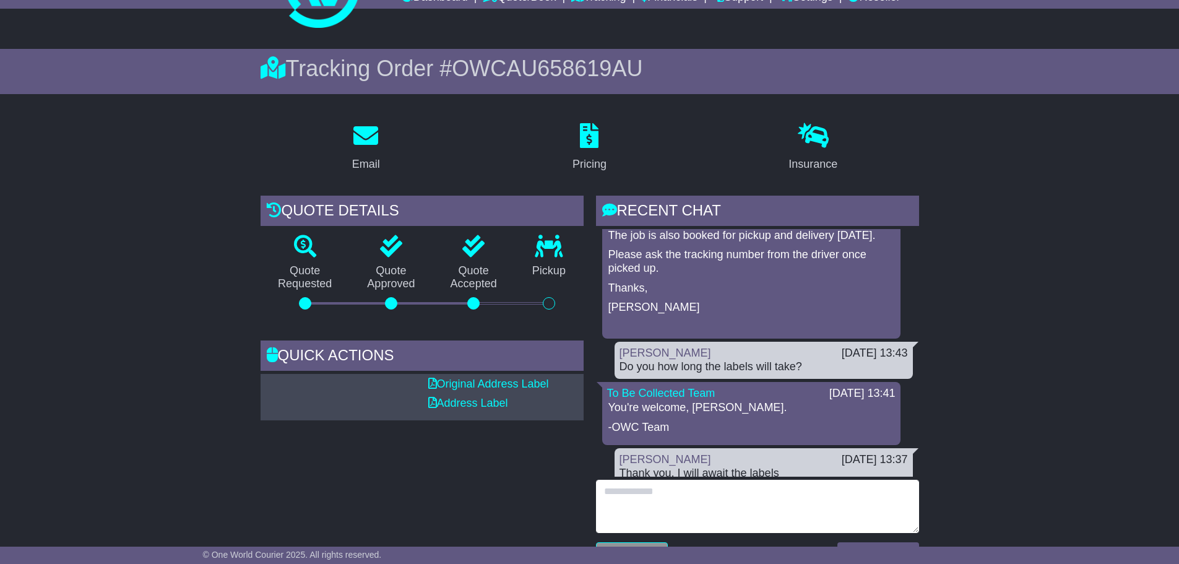
click at [727, 498] on textarea at bounding box center [757, 505] width 323 height 53
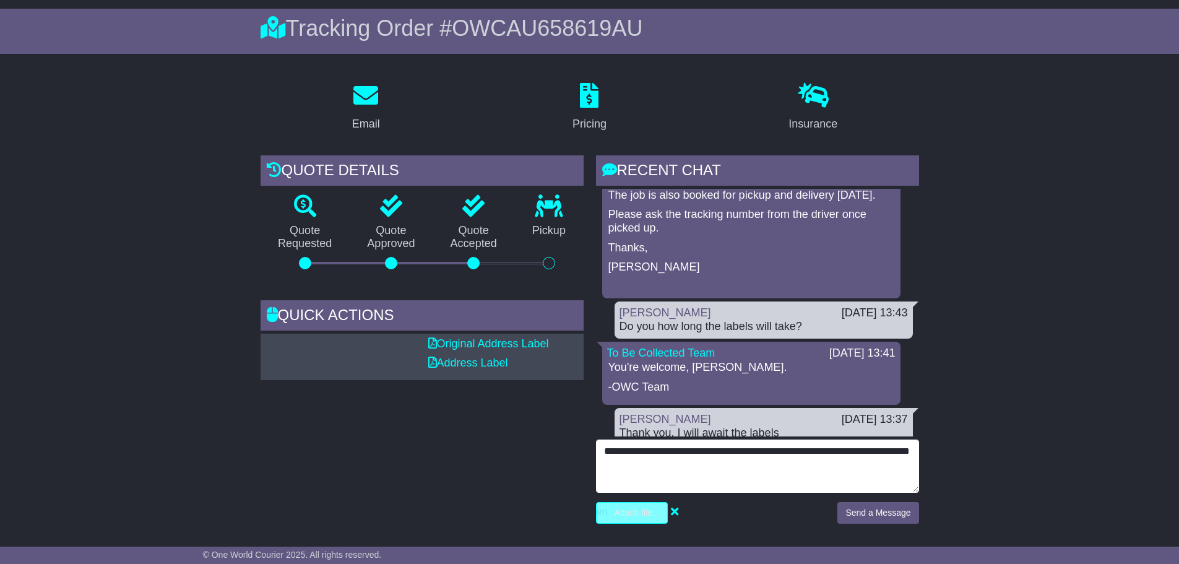
scroll to position [124, 0]
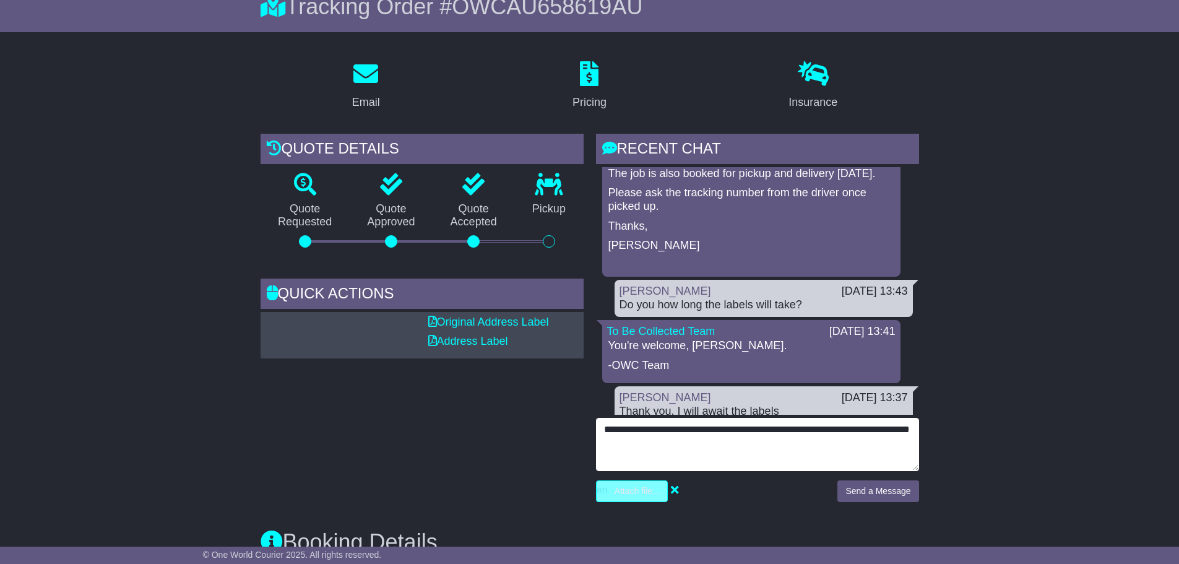
type textarea "**********"
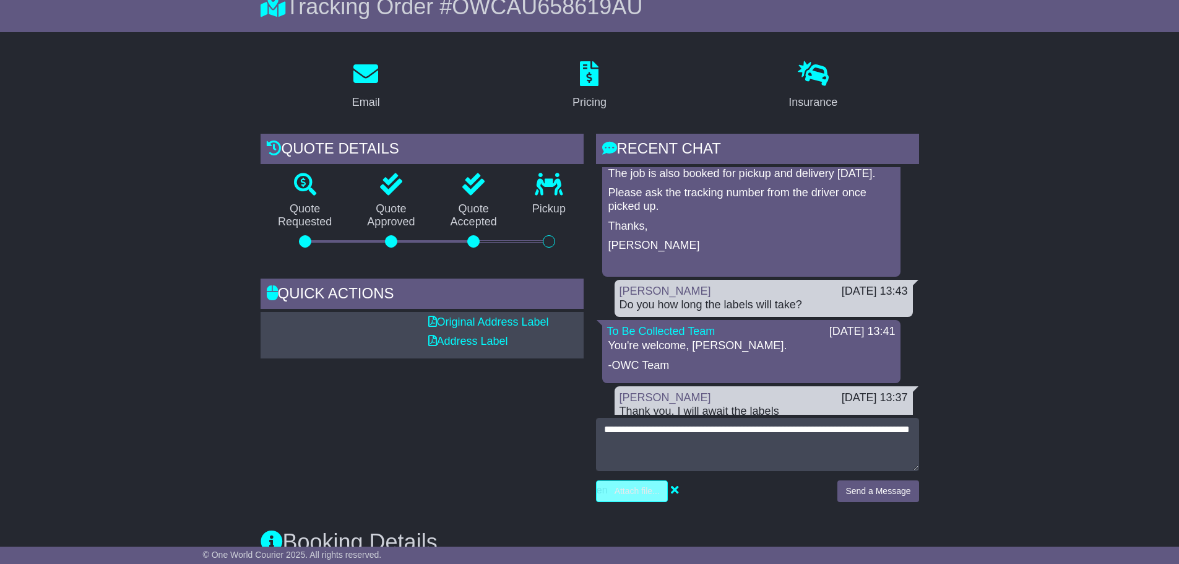
click at [618, 495] on input "file" at bounding box center [572, 491] width 187 height 20
click at [881, 496] on button "Send a Message" at bounding box center [877, 491] width 81 height 22
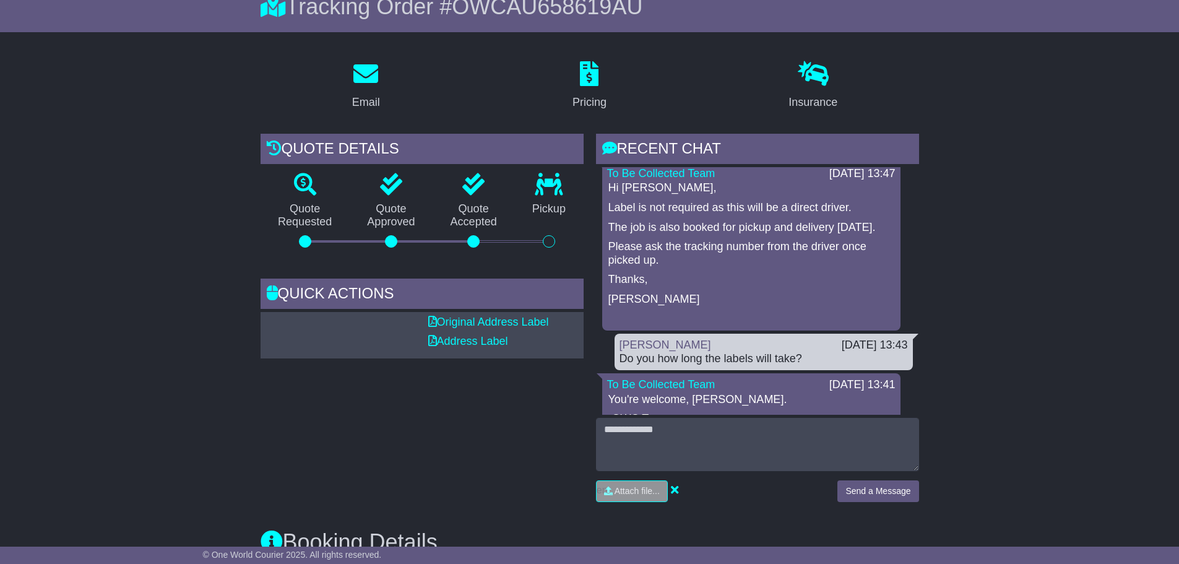
scroll to position [0, 0]
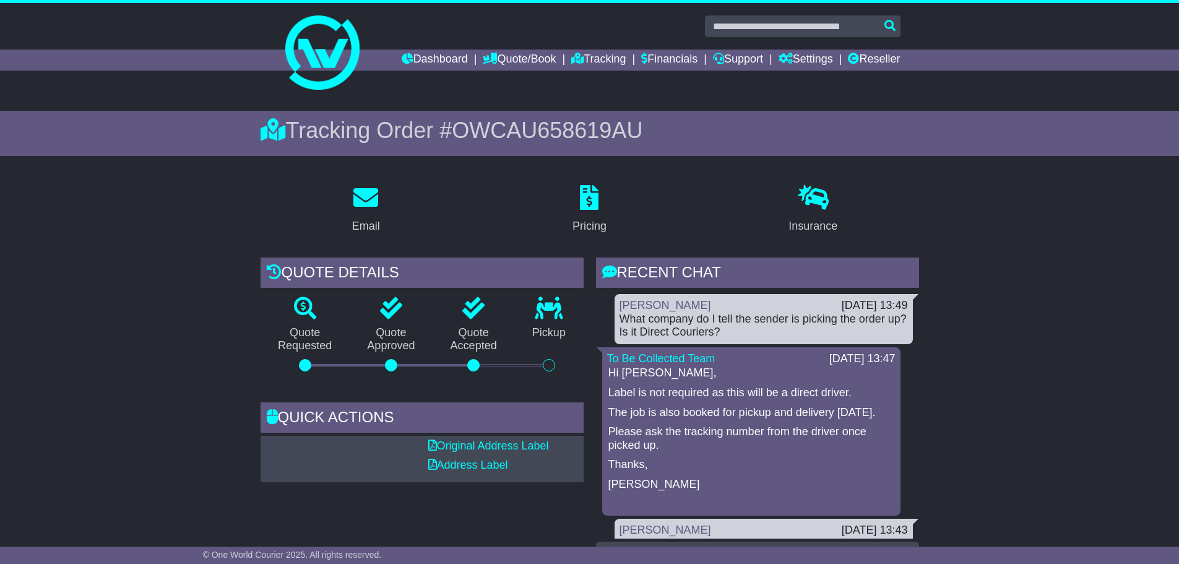
scroll to position [124, 0]
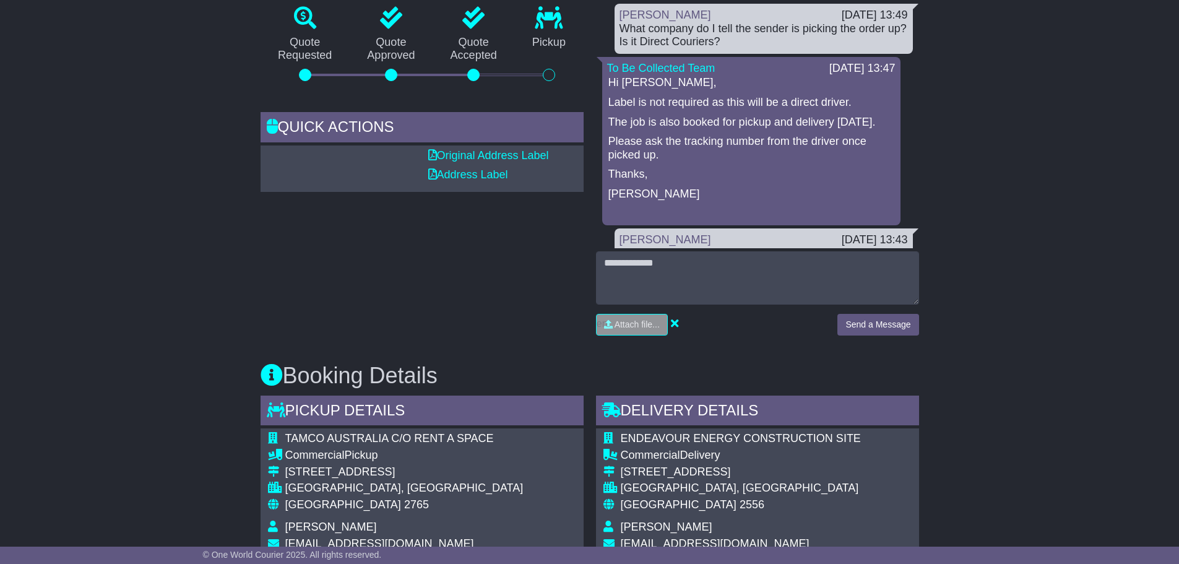
scroll to position [186, 0]
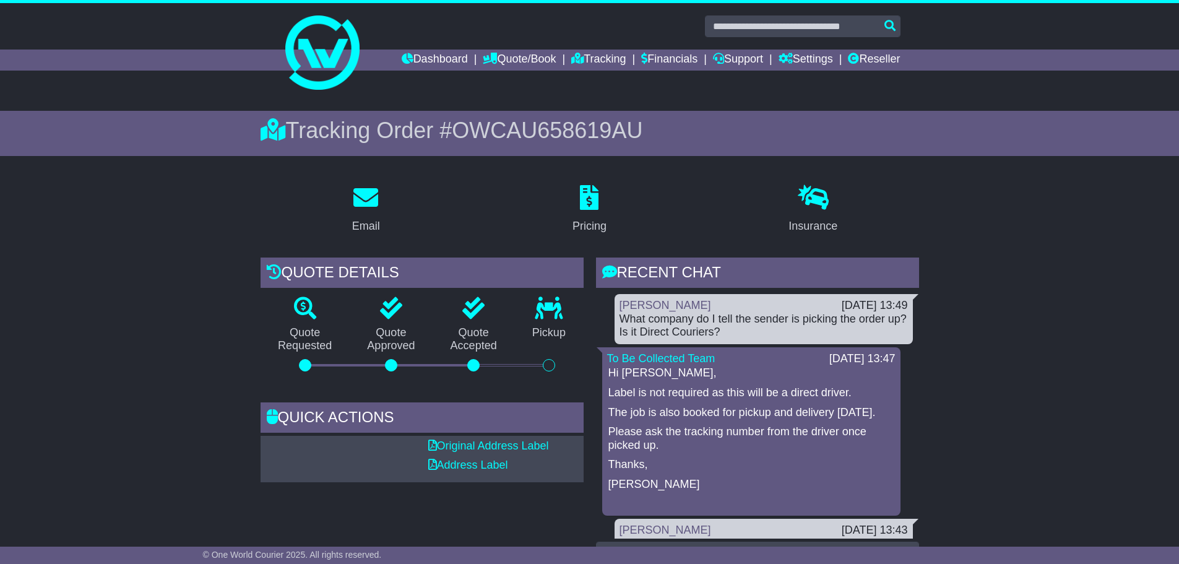
scroll to position [62, 0]
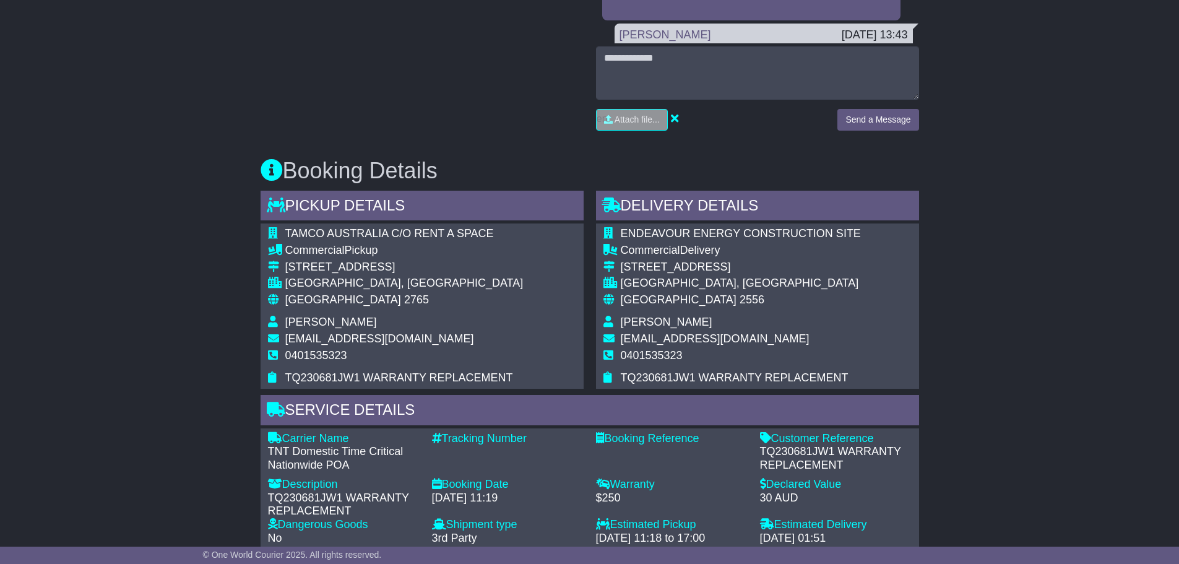
scroll to position [557, 0]
